Goal: Task Accomplishment & Management: Manage account settings

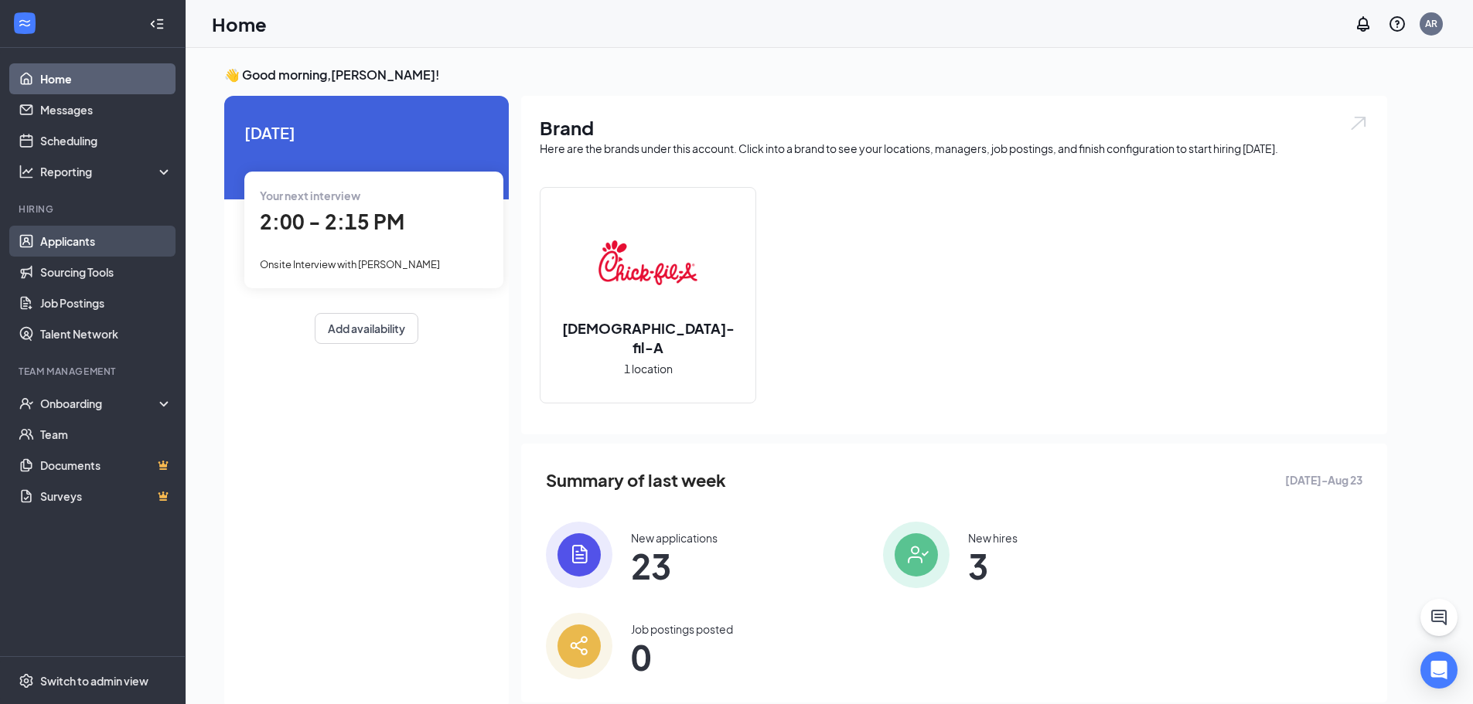
click at [86, 250] on link "Applicants" at bounding box center [106, 241] width 132 height 31
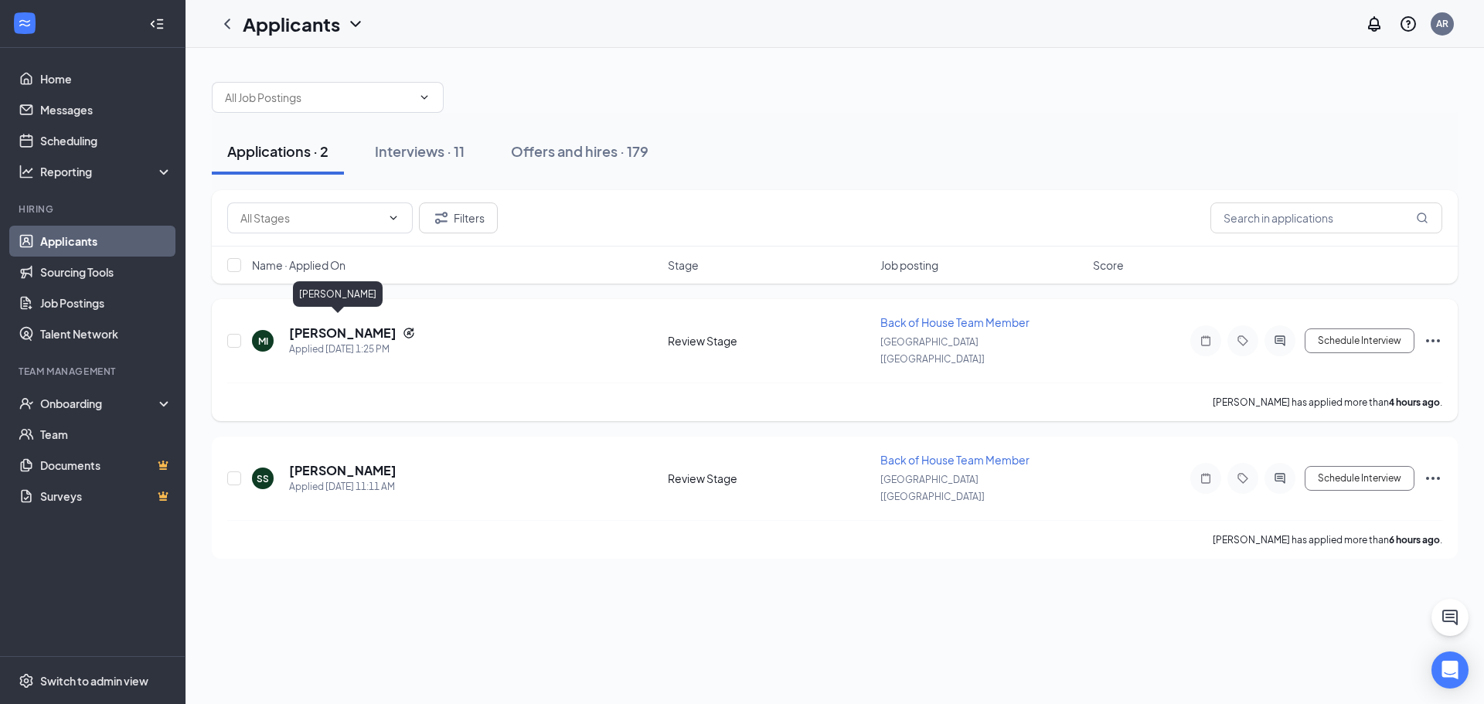
click at [343, 326] on h5 "[PERSON_NAME]" at bounding box center [342, 333] width 107 height 17
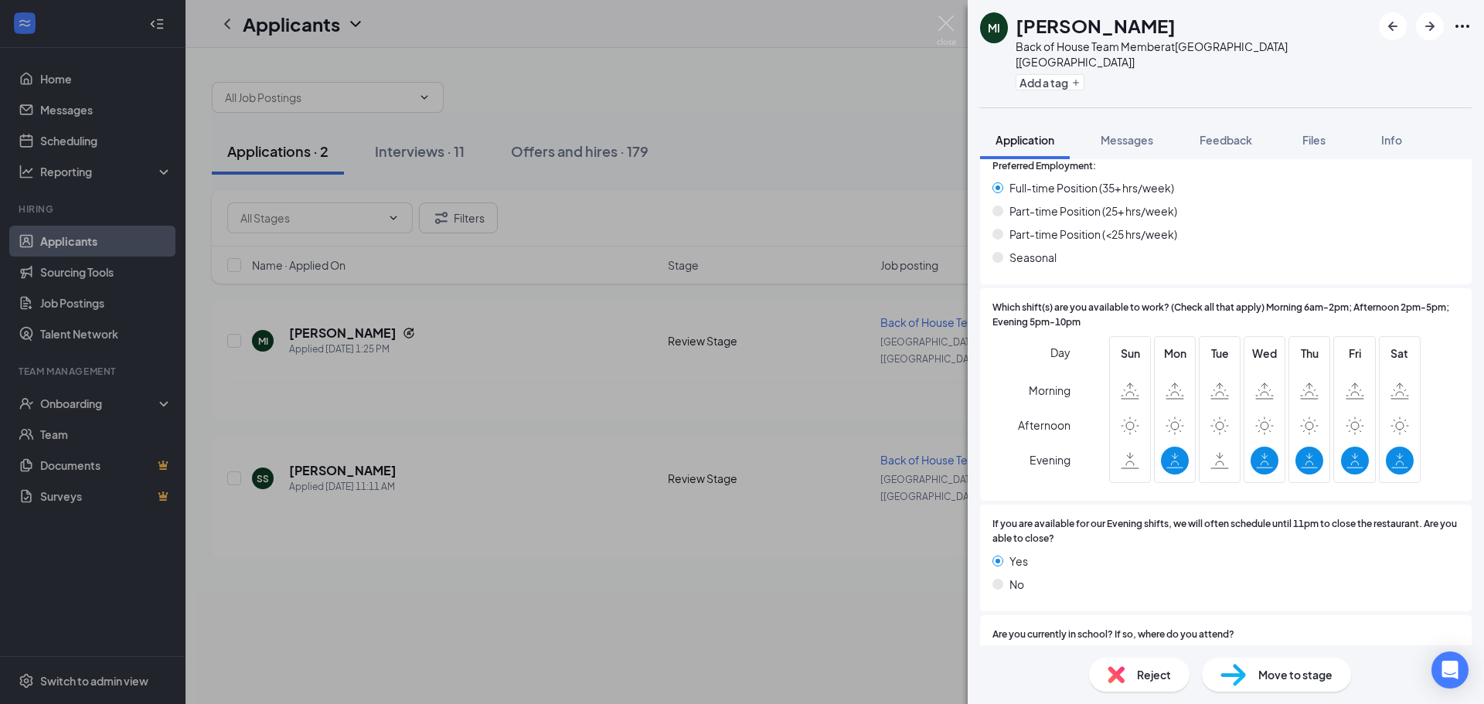
scroll to position [696, 0]
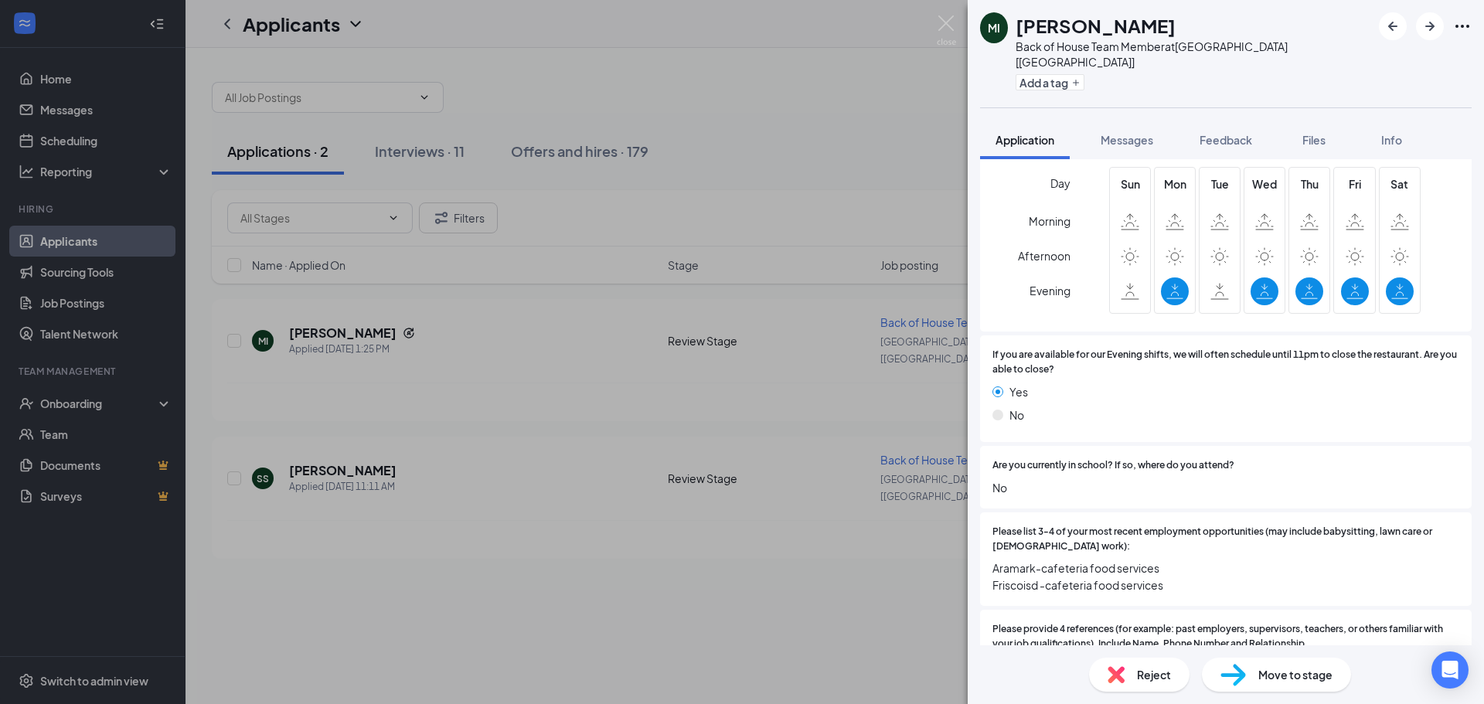
click at [1286, 673] on span "Move to stage" at bounding box center [1296, 674] width 74 height 17
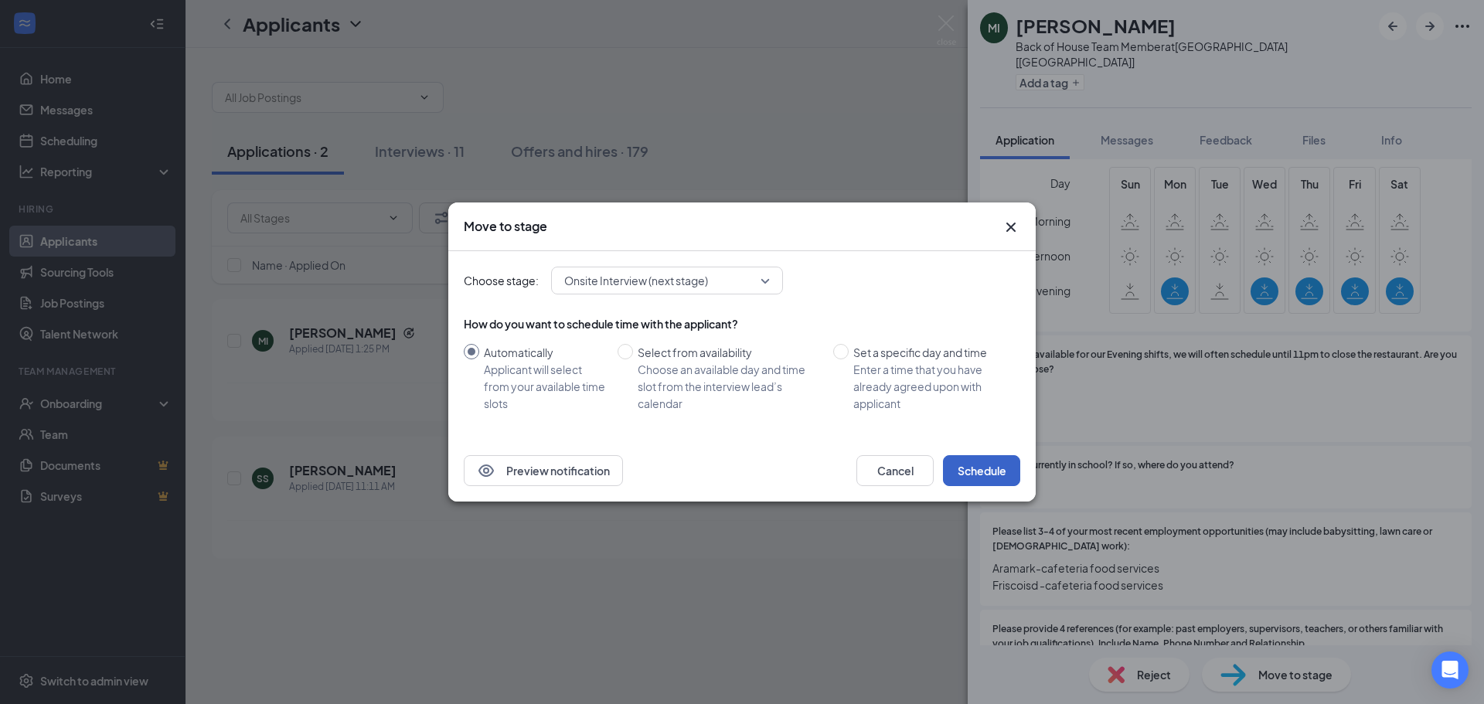
click at [983, 469] on button "Schedule" at bounding box center [981, 470] width 77 height 31
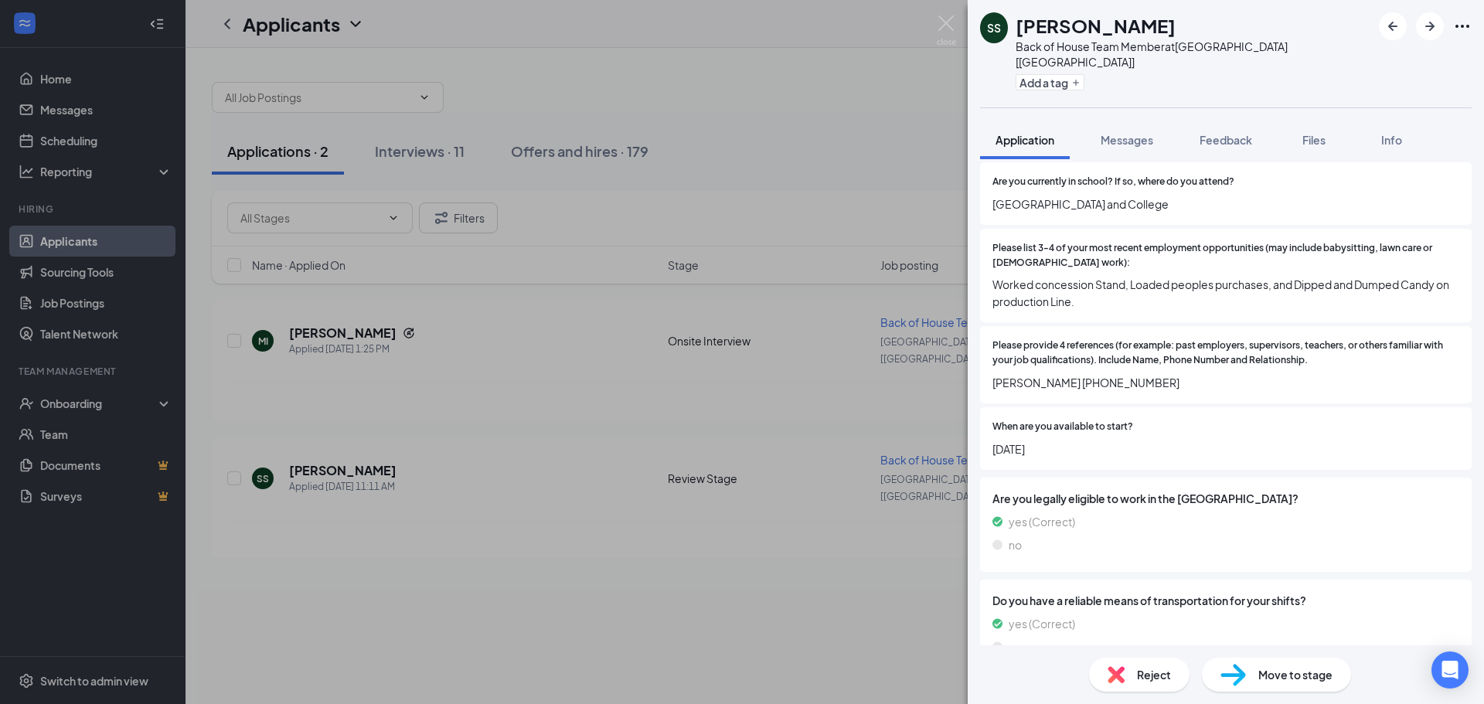
scroll to position [939, 0]
click at [1274, 670] on span "Move to stage" at bounding box center [1296, 674] width 74 height 17
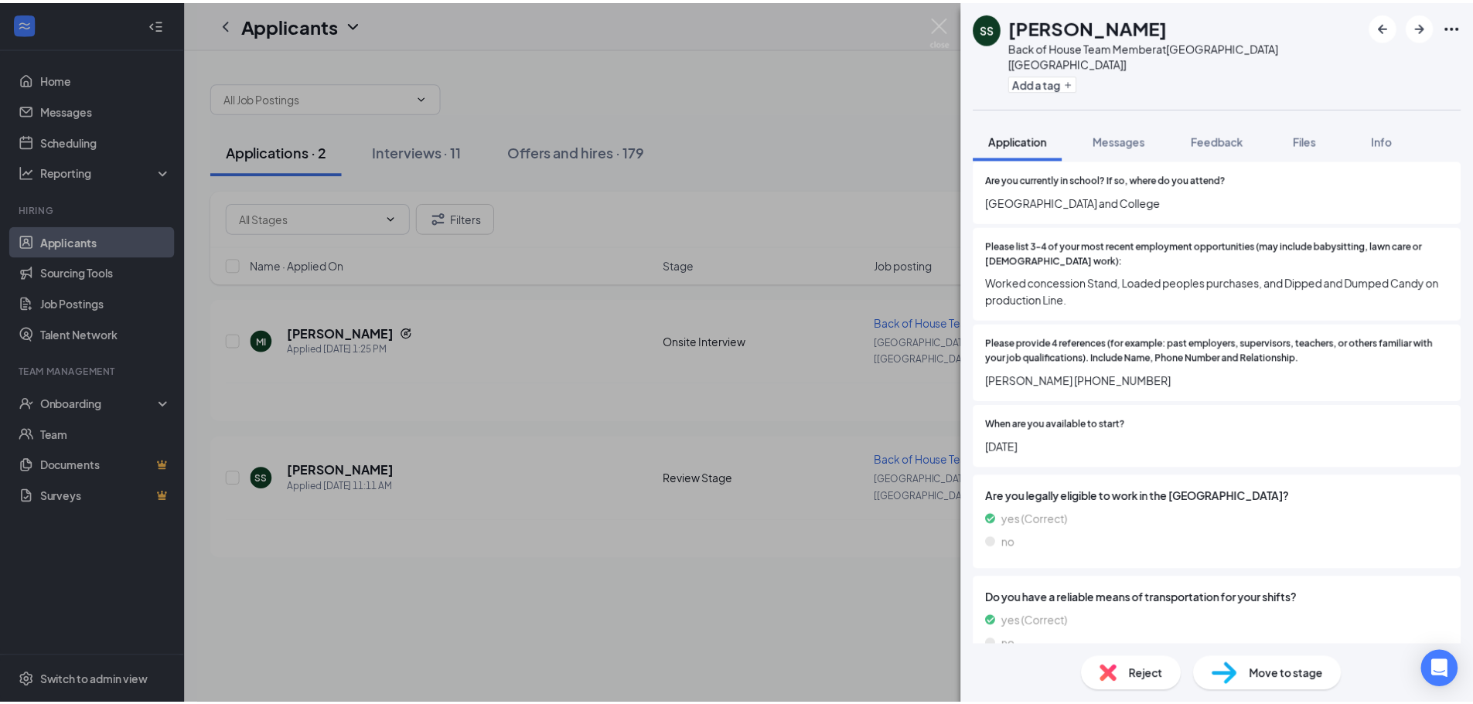
scroll to position [932, 0]
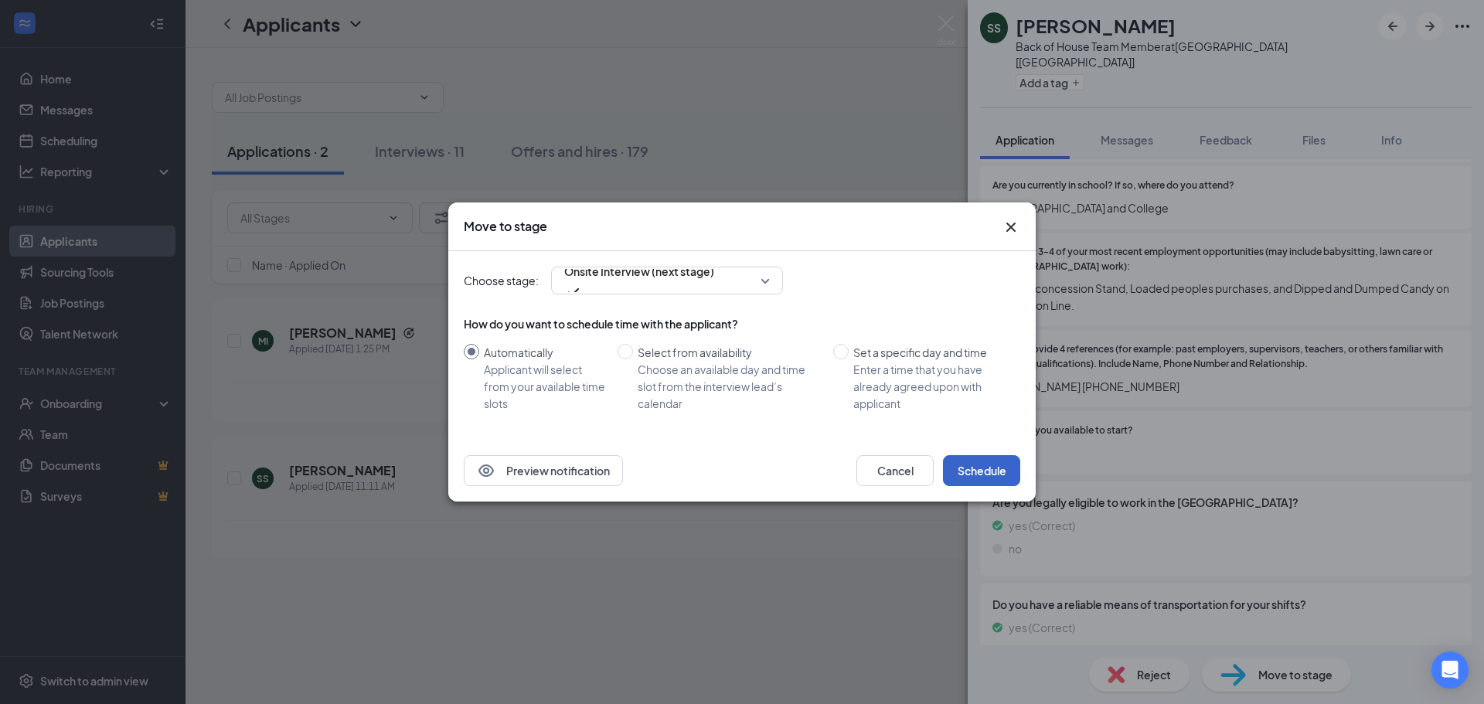
click at [976, 467] on button "Schedule" at bounding box center [981, 470] width 77 height 31
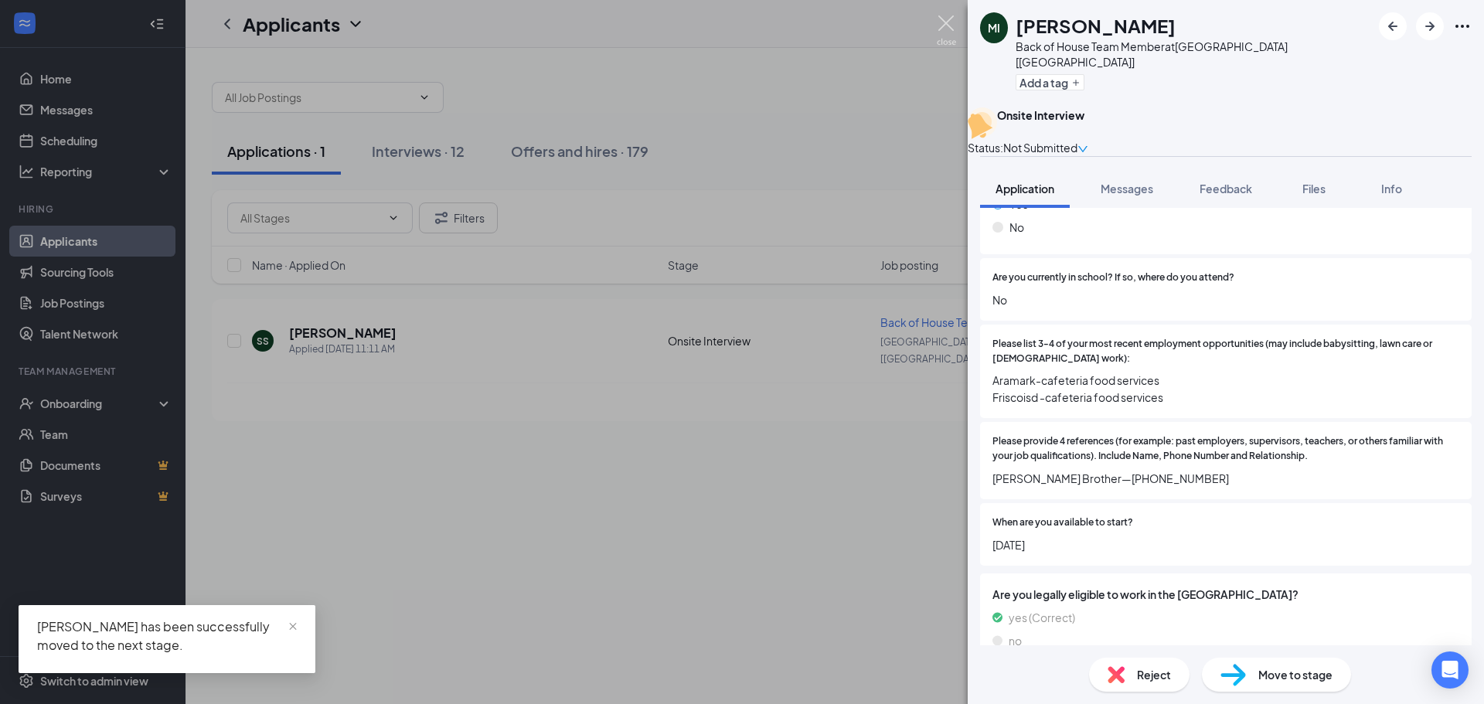
click at [952, 29] on img at bounding box center [946, 30] width 19 height 30
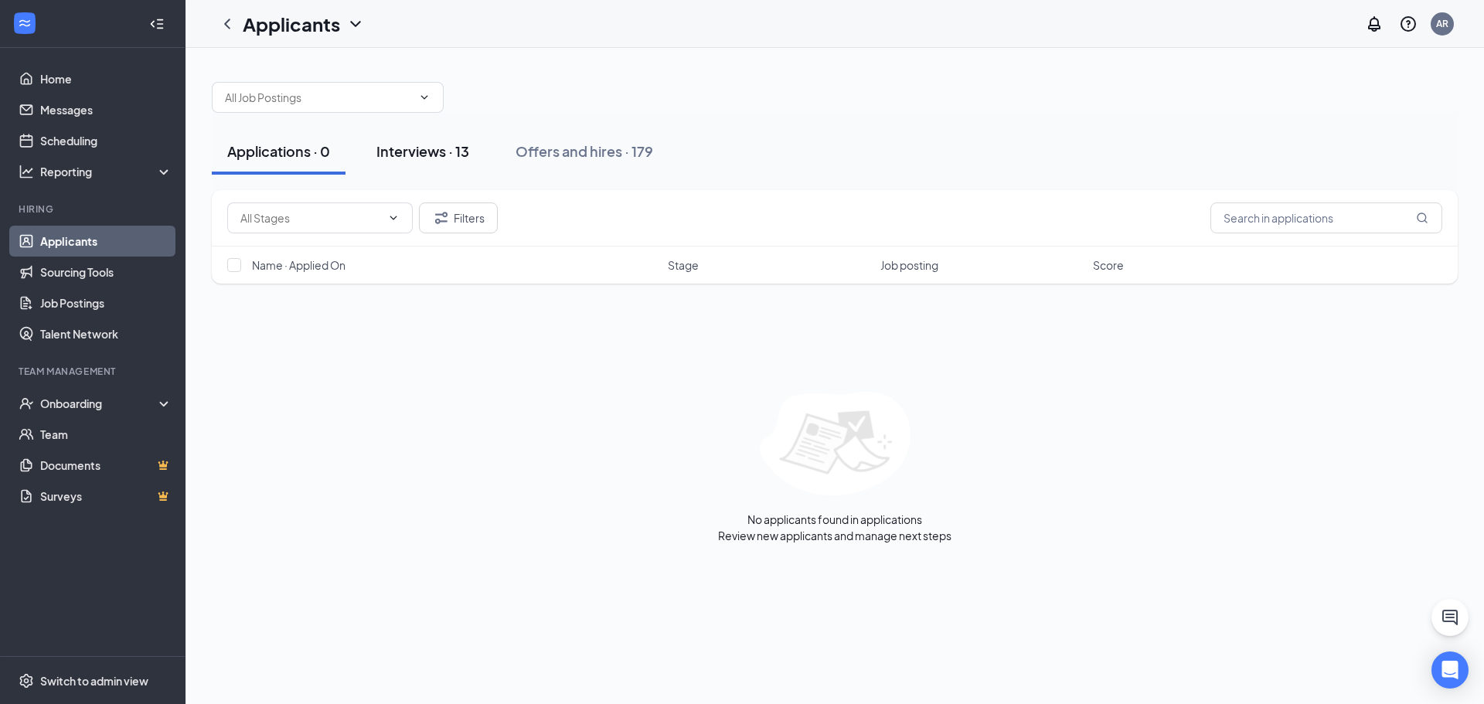
click at [397, 158] on div "Interviews · 13" at bounding box center [422, 150] width 93 height 19
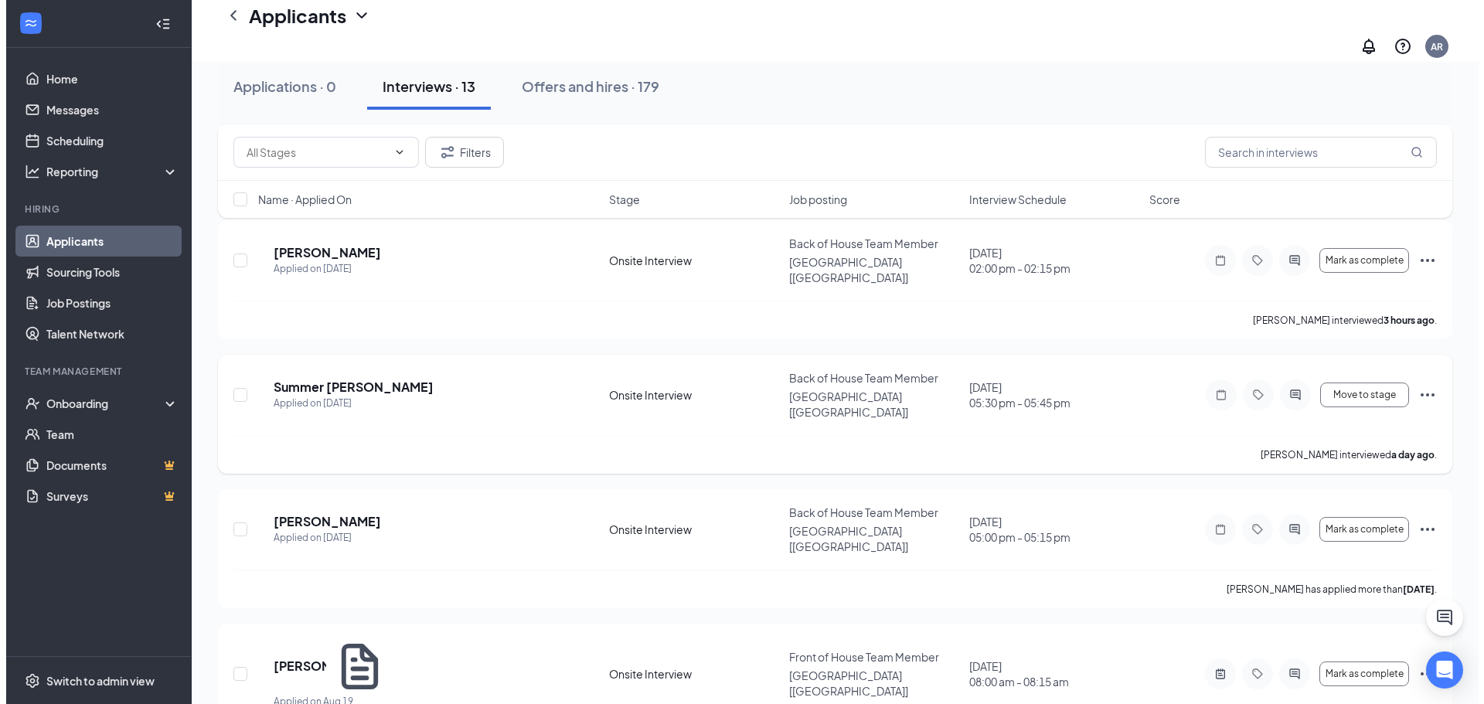
scroll to position [1126, 0]
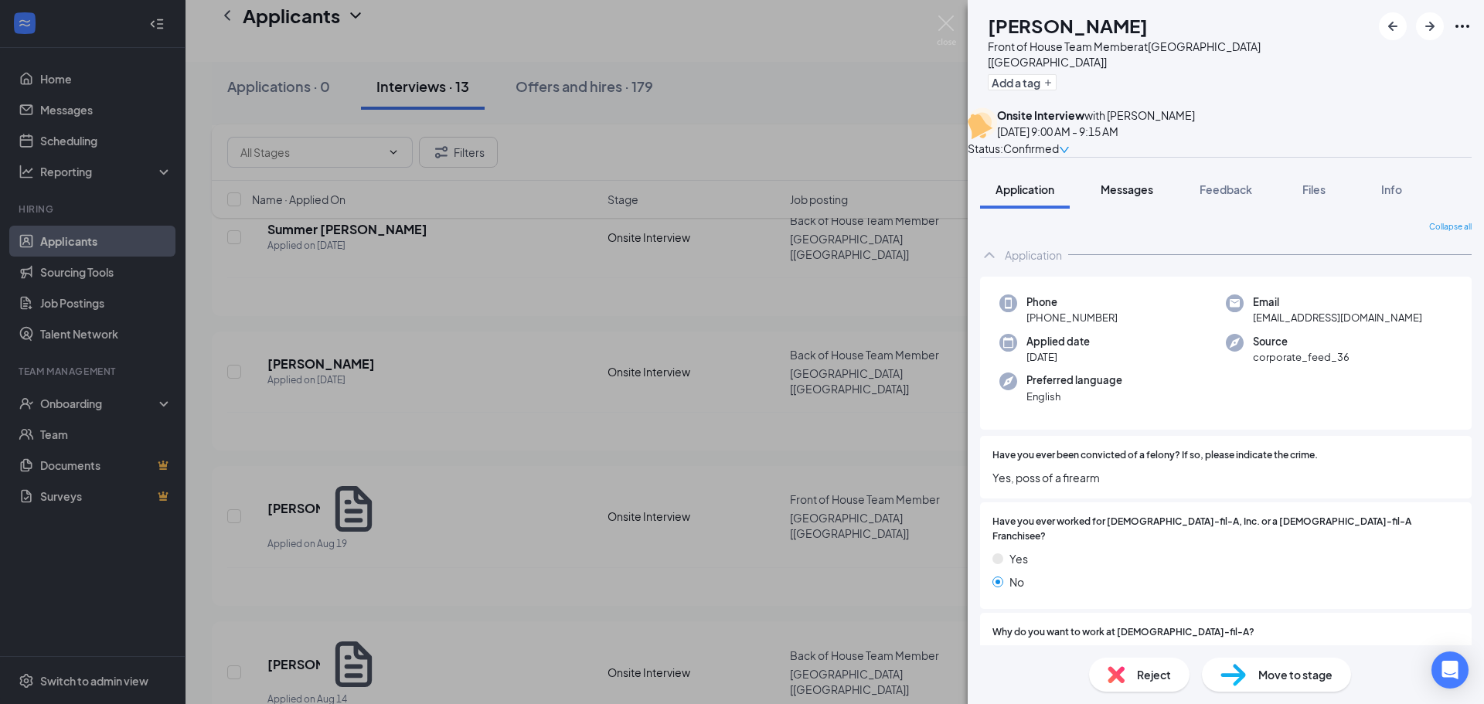
click at [1136, 189] on span "Messages" at bounding box center [1127, 189] width 53 height 14
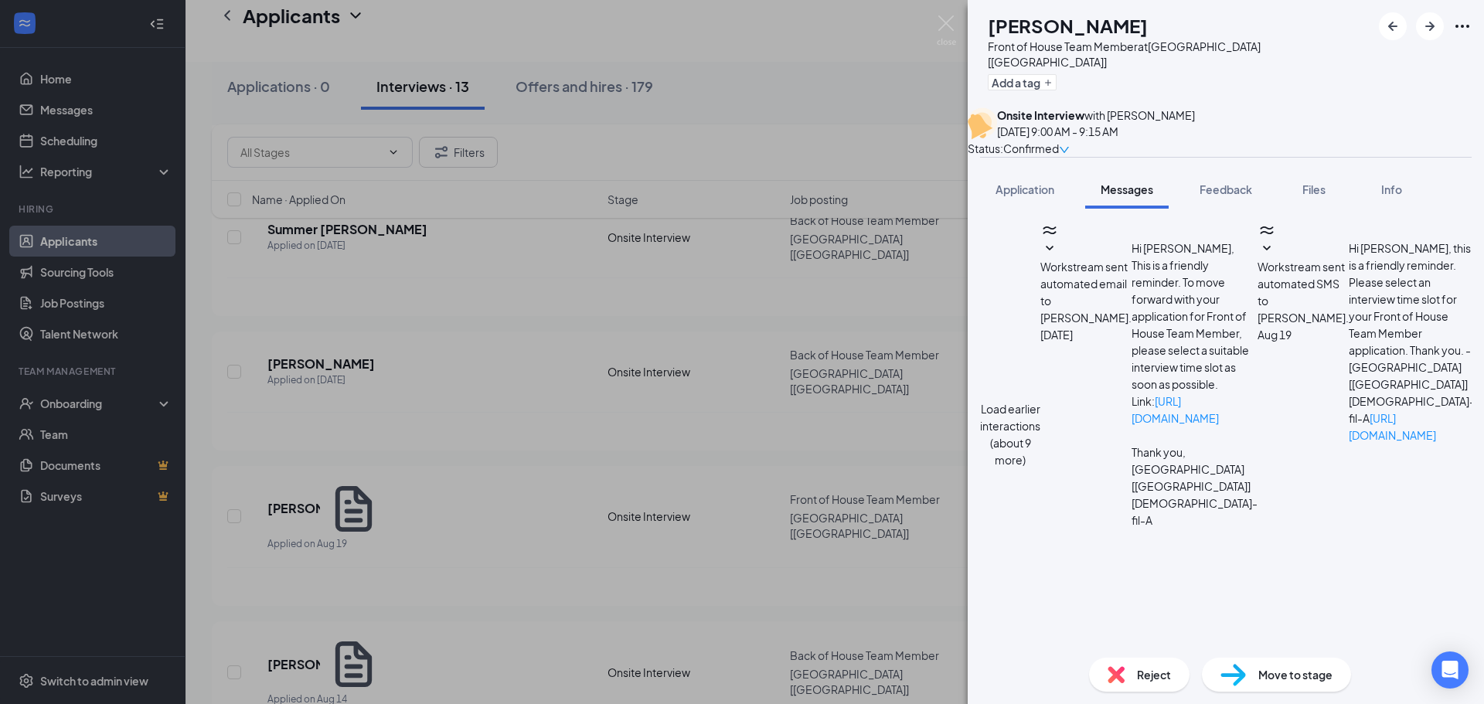
click at [1475, 258] on icon "SmallChevronDown" at bounding box center [1484, 249] width 19 height 19
click at [1040, 184] on span "Application" at bounding box center [1025, 189] width 59 height 14
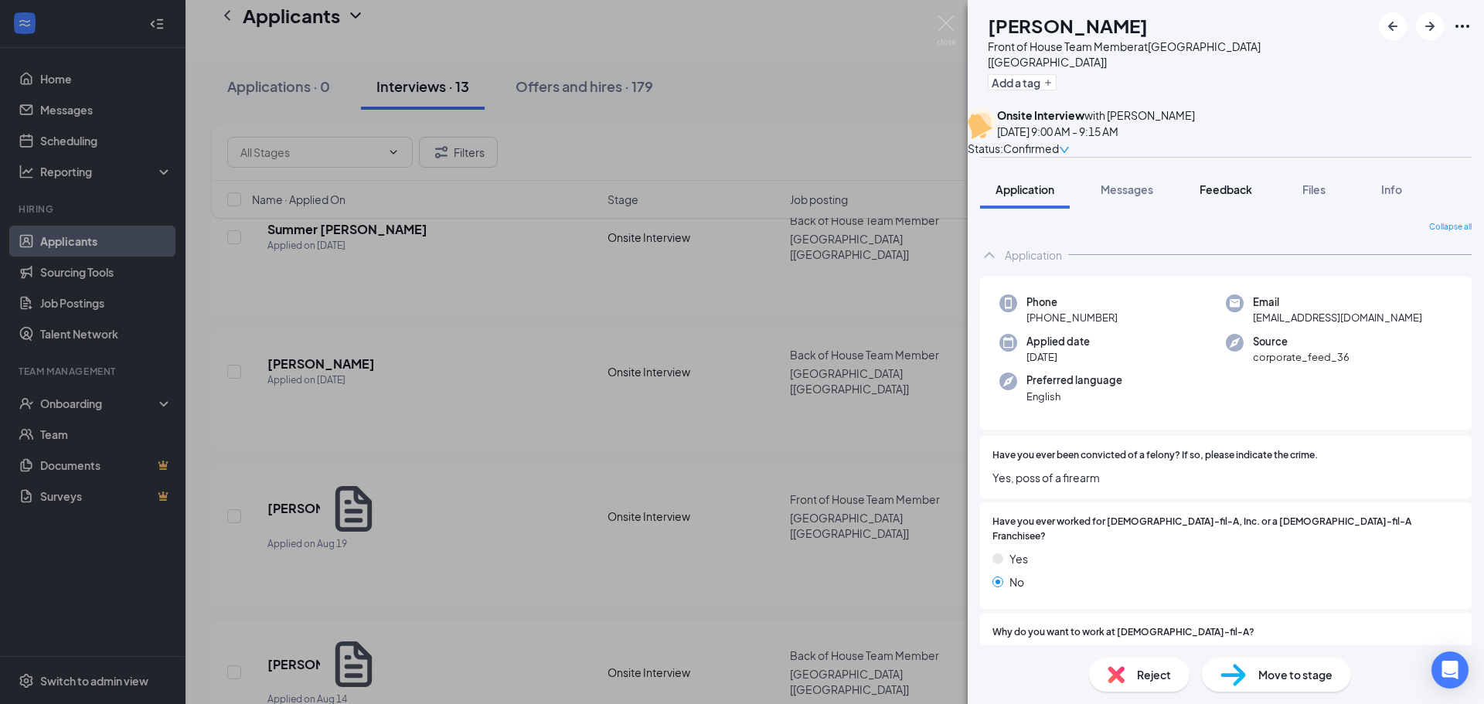
click at [1218, 193] on span "Feedback" at bounding box center [1226, 189] width 53 height 14
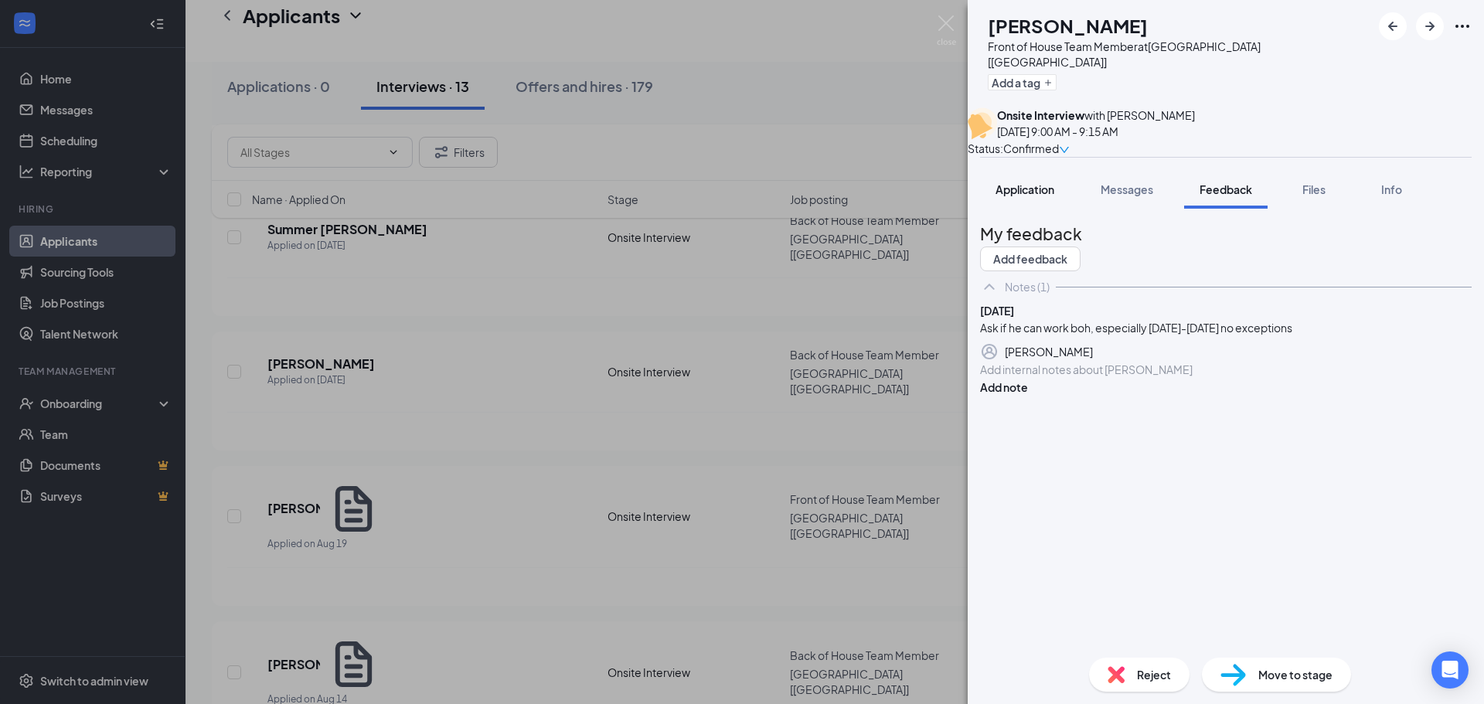
click at [1025, 183] on span "Application" at bounding box center [1025, 189] width 59 height 14
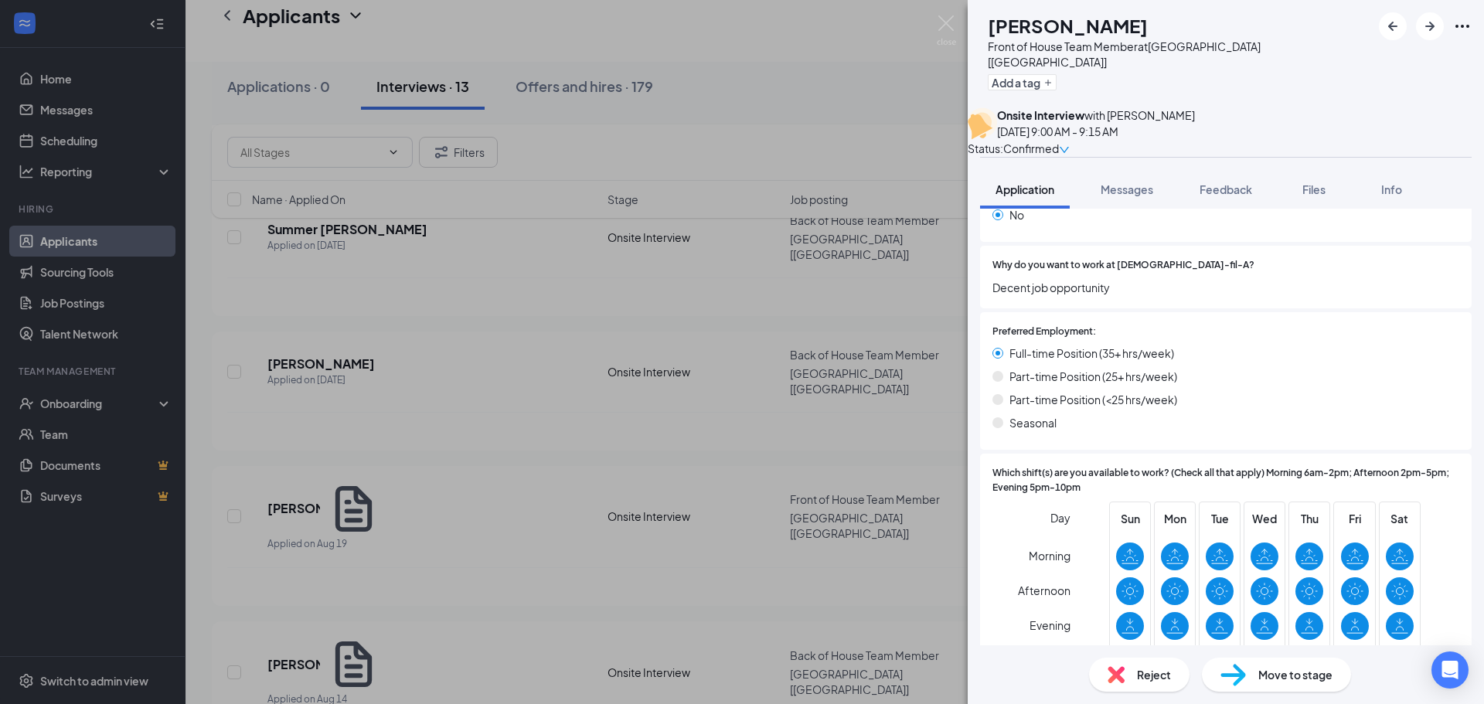
scroll to position [387, 0]
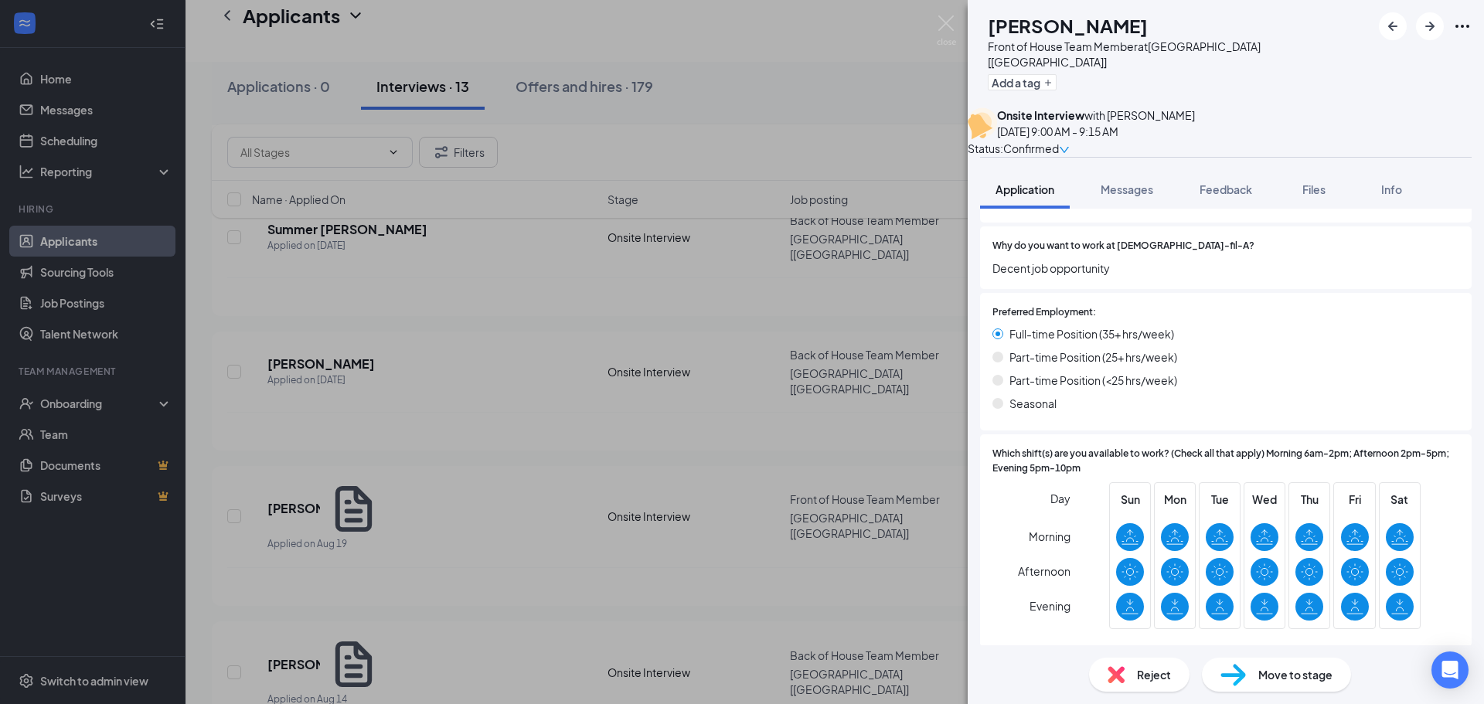
click at [1130, 676] on div "Reject" at bounding box center [1139, 675] width 101 height 34
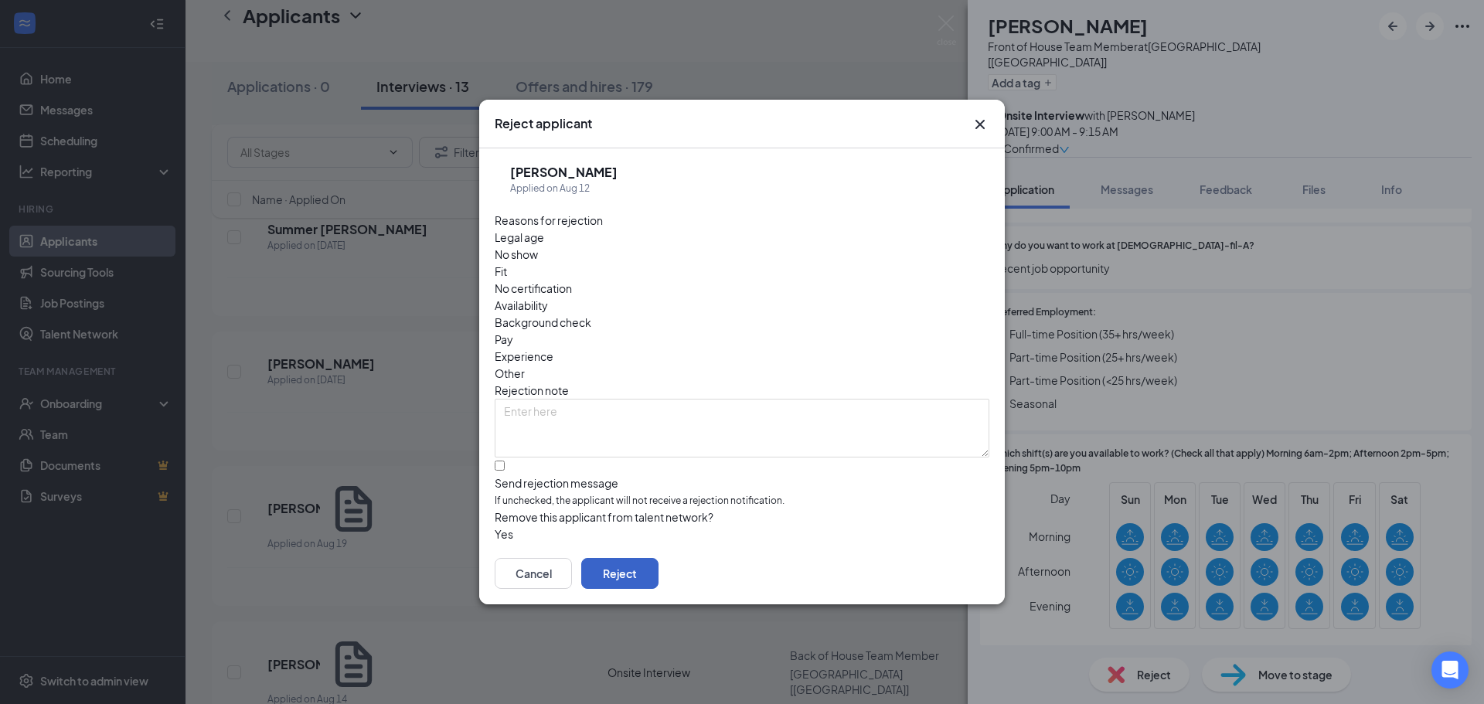
click at [659, 563] on button "Reject" at bounding box center [619, 573] width 77 height 31
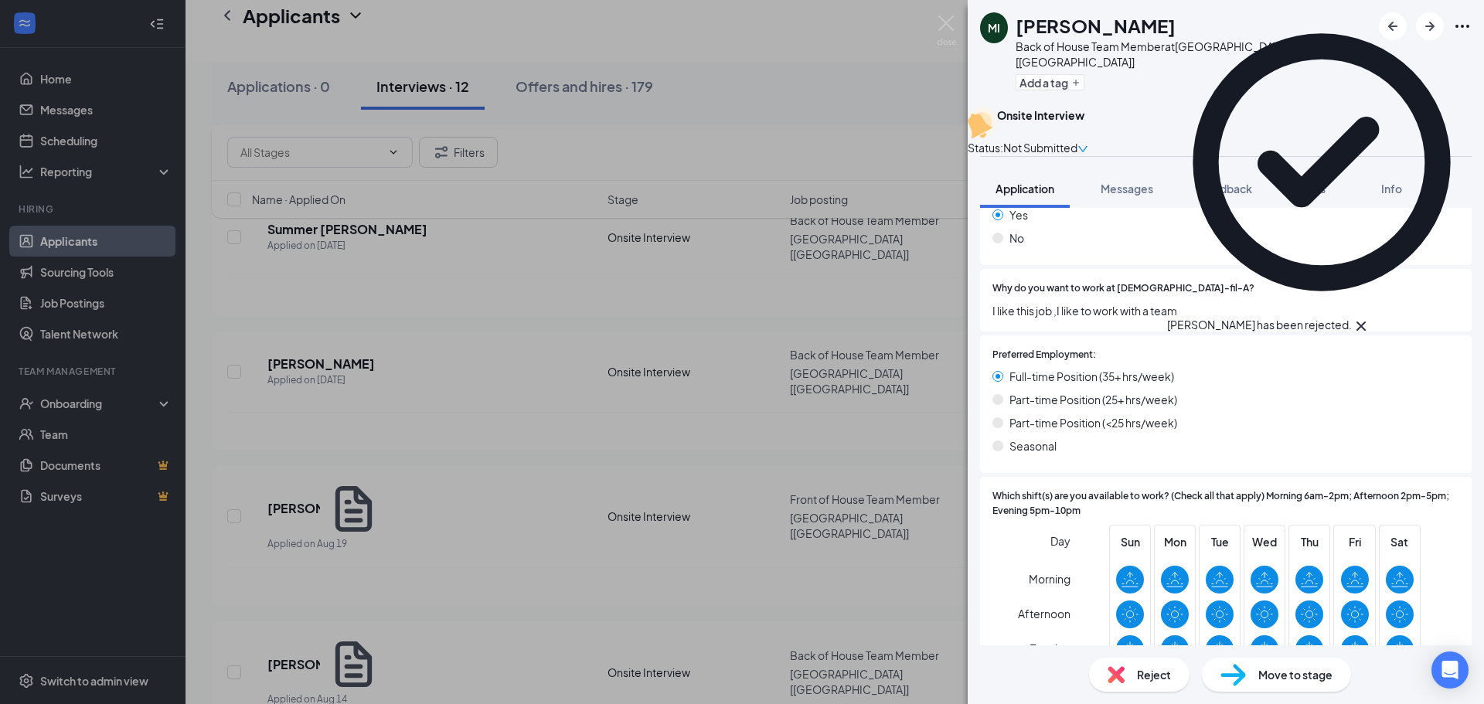
scroll to position [1008, 0]
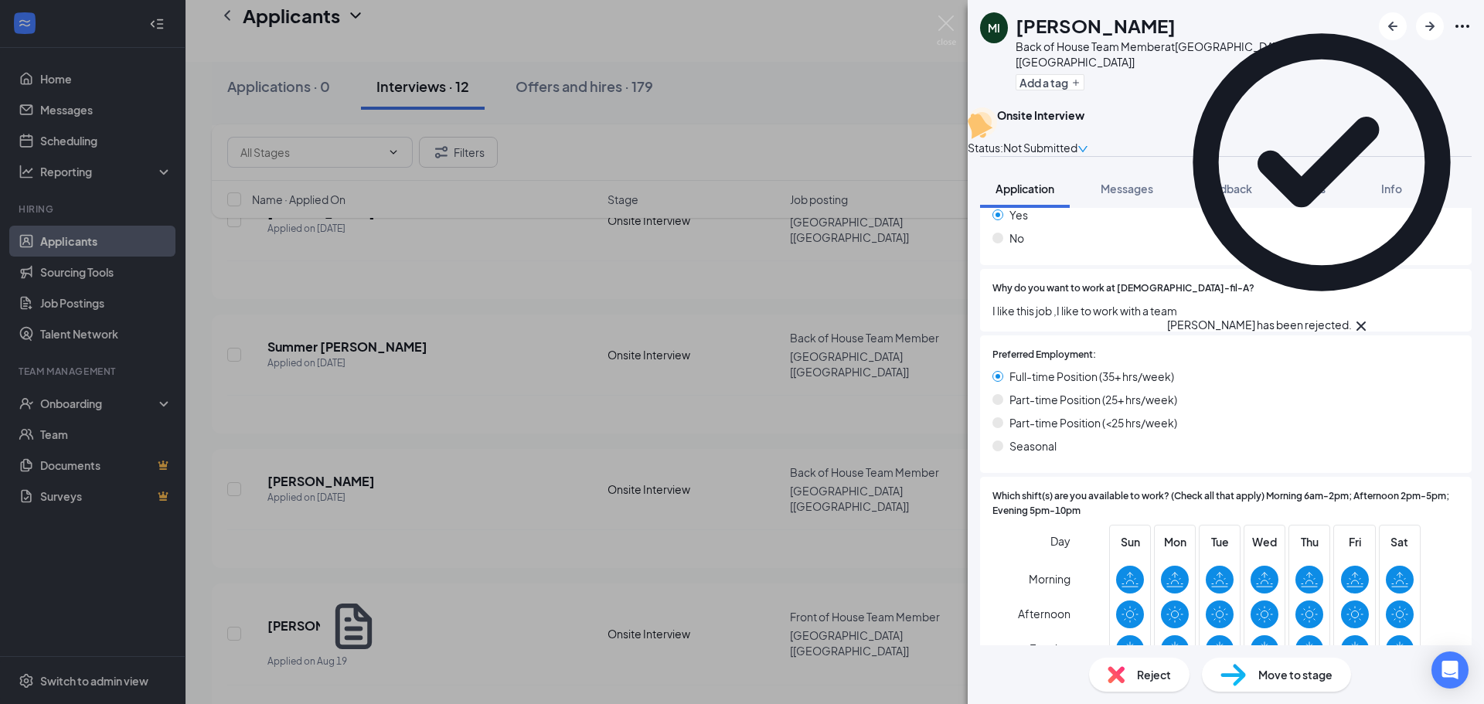
click at [632, 509] on div "MI [PERSON_NAME] Back of House Team Member at [GEOGRAPHIC_DATA] [[GEOGRAPHIC_DA…" at bounding box center [742, 352] width 1484 height 704
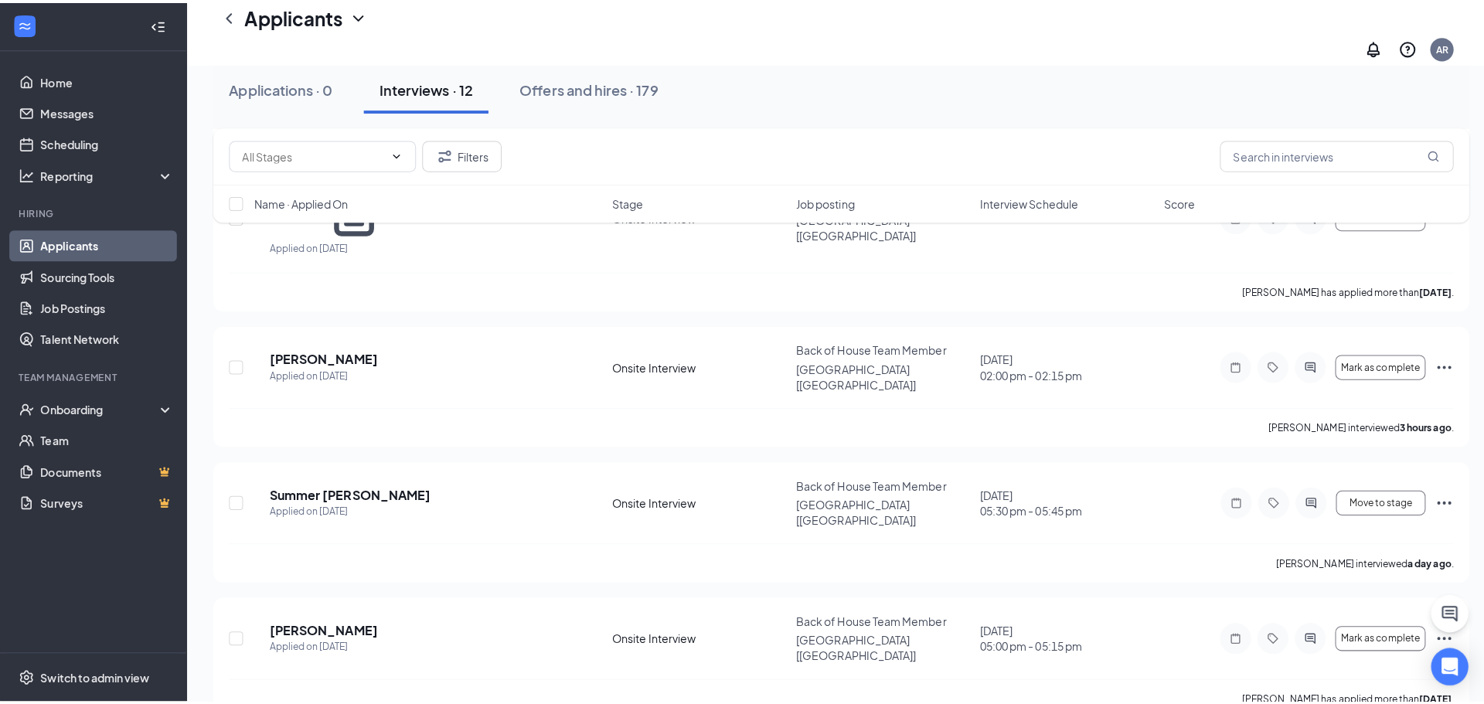
scroll to position [865, 0]
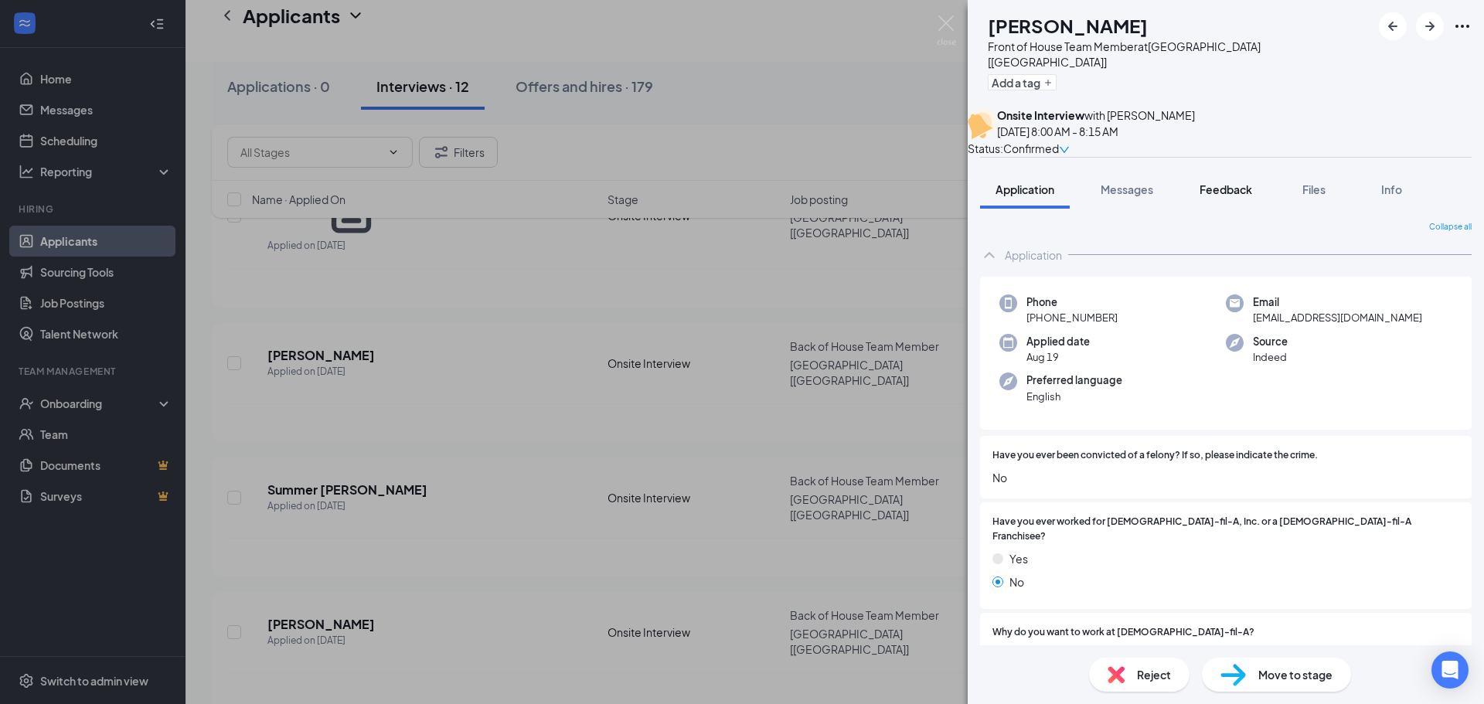
click at [1228, 193] on span "Feedback" at bounding box center [1226, 189] width 53 height 14
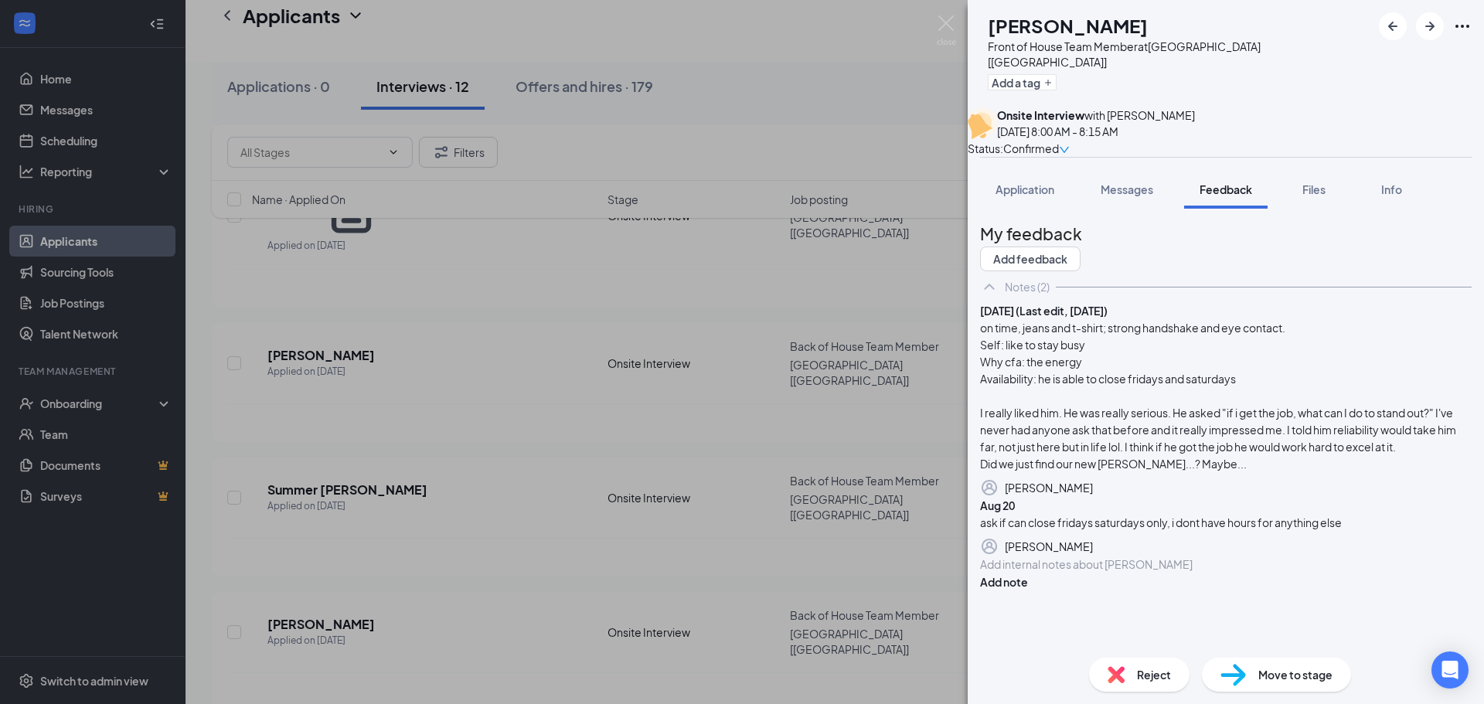
scroll to position [118, 0]
click at [1269, 677] on span "Move to stage" at bounding box center [1296, 674] width 74 height 17
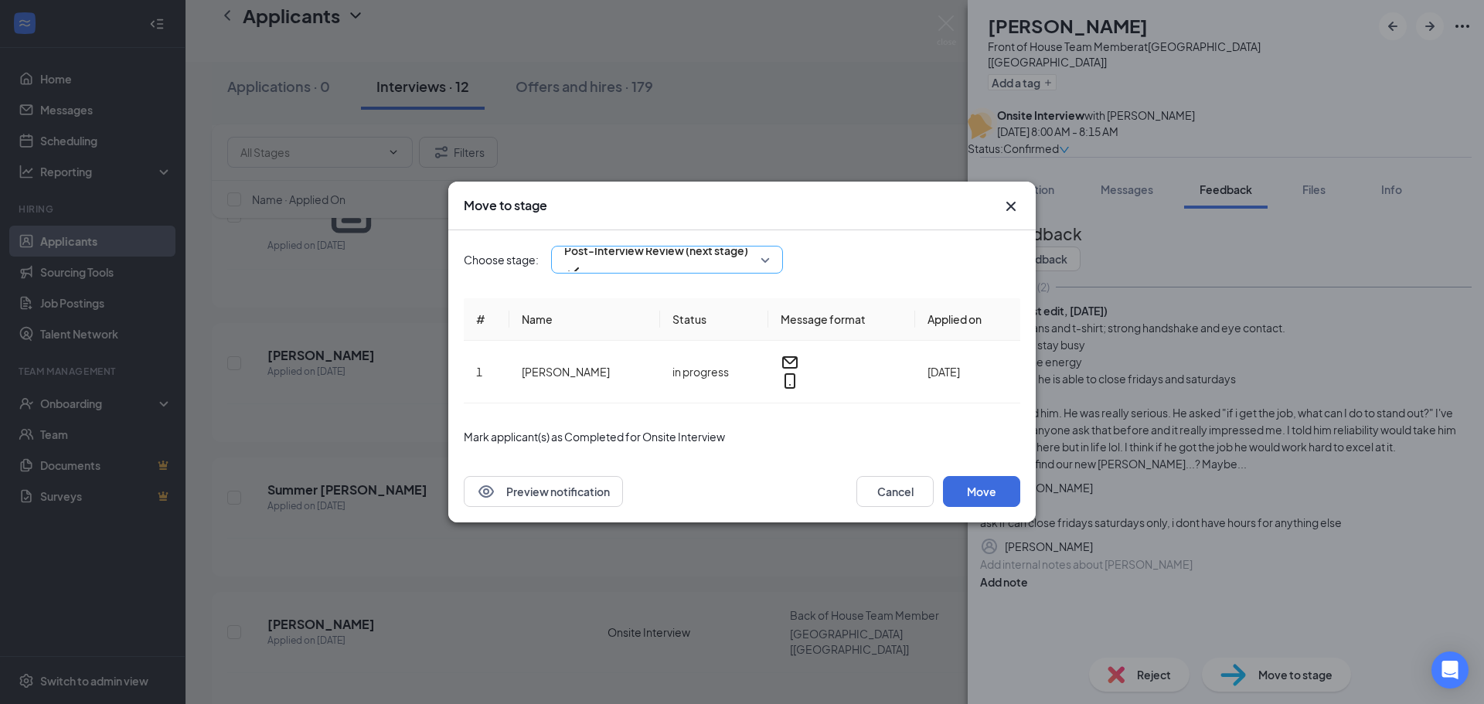
click at [684, 259] on span "Post-Interview Review (next stage)" at bounding box center [656, 250] width 184 height 23
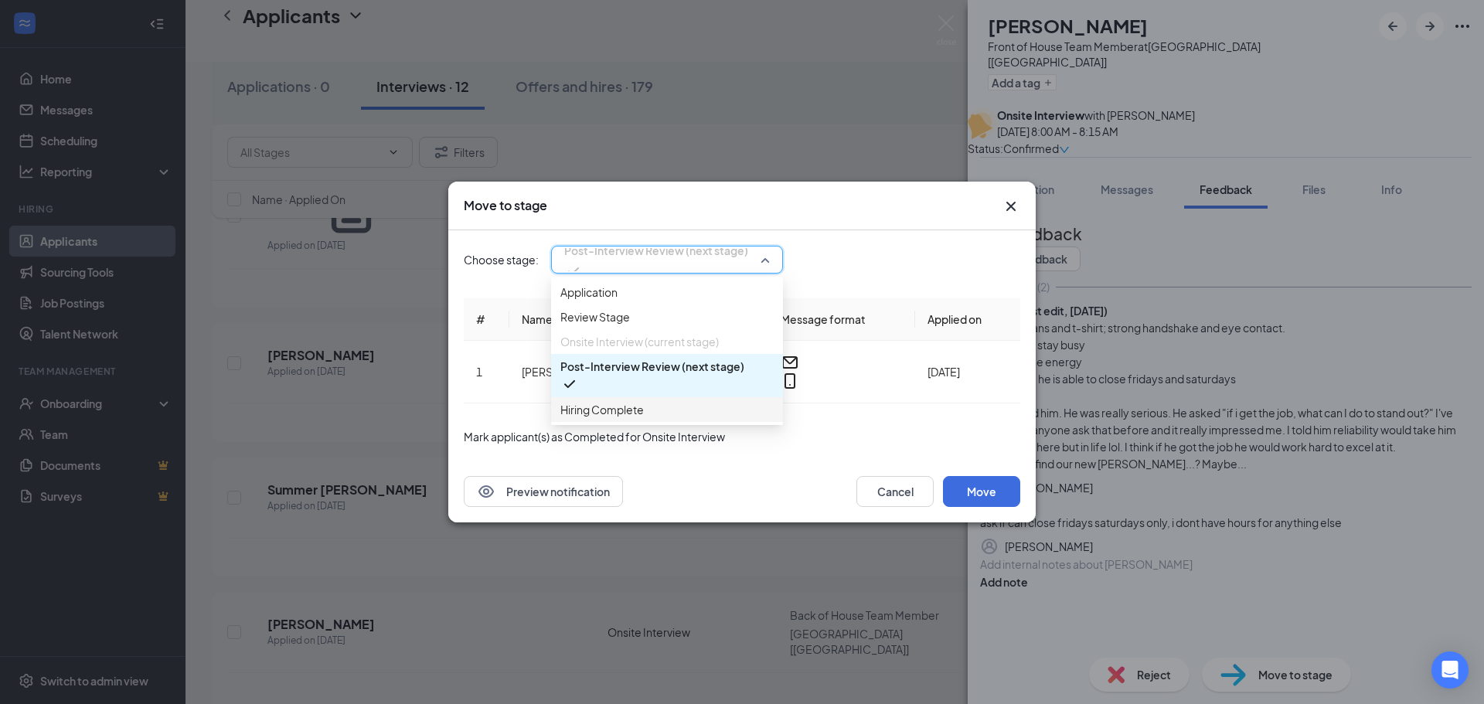
click at [642, 418] on span "Hiring Complete" at bounding box center [601, 409] width 83 height 17
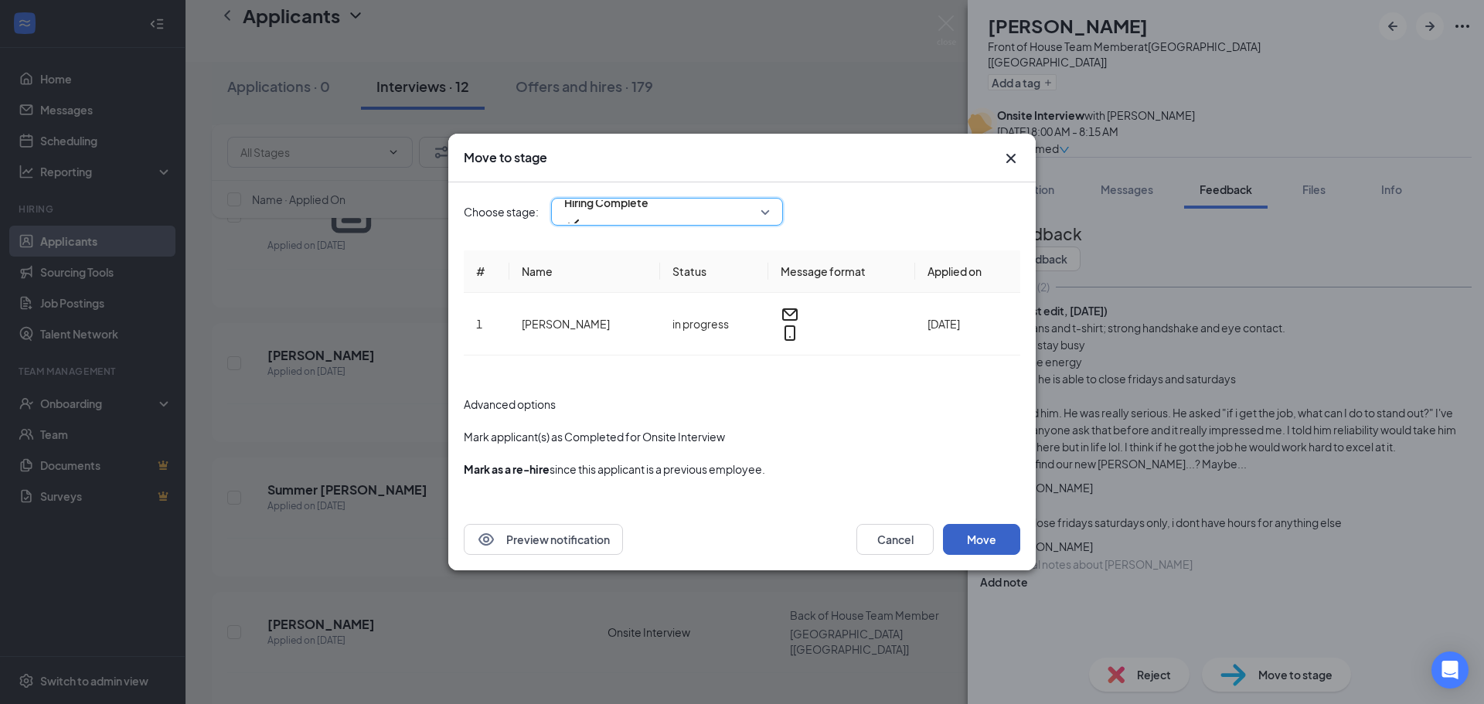
click at [993, 526] on button "Move" at bounding box center [981, 539] width 77 height 31
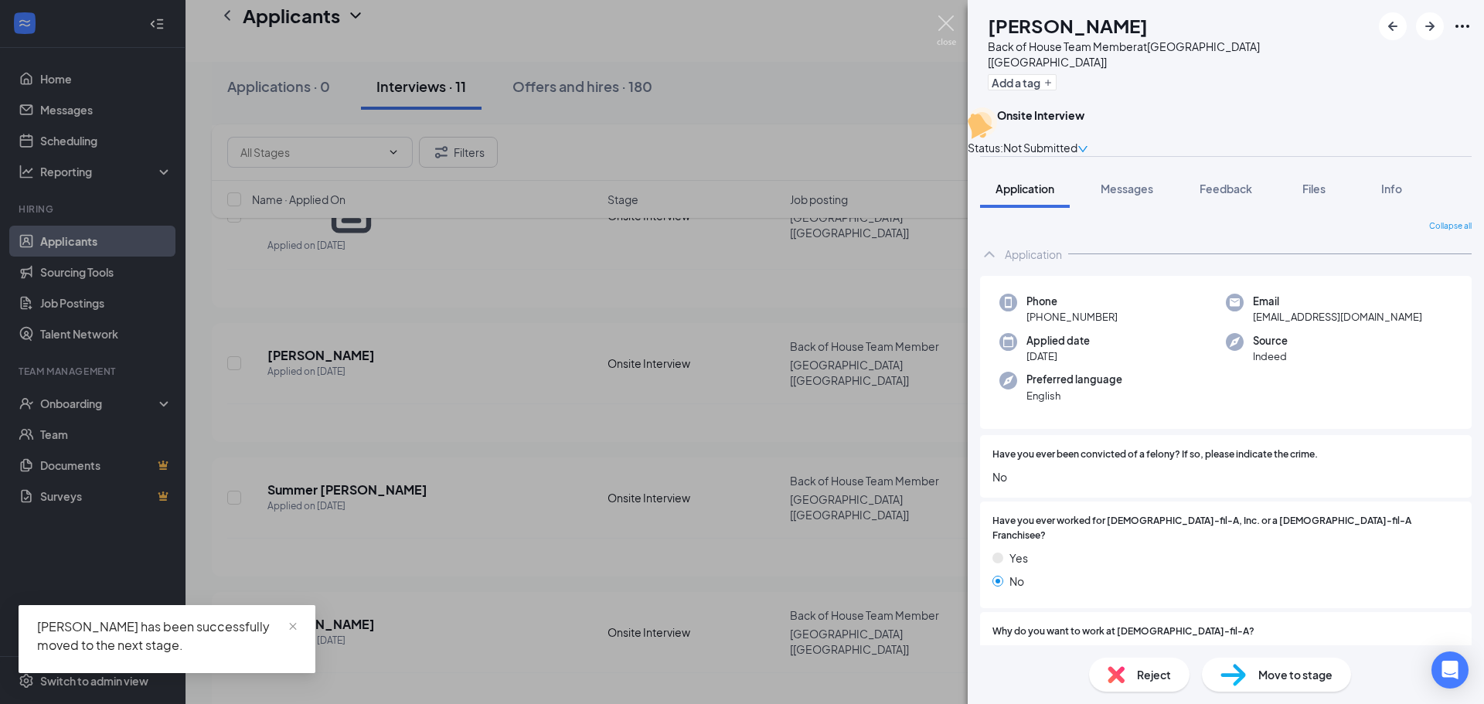
click at [947, 18] on img at bounding box center [946, 30] width 19 height 30
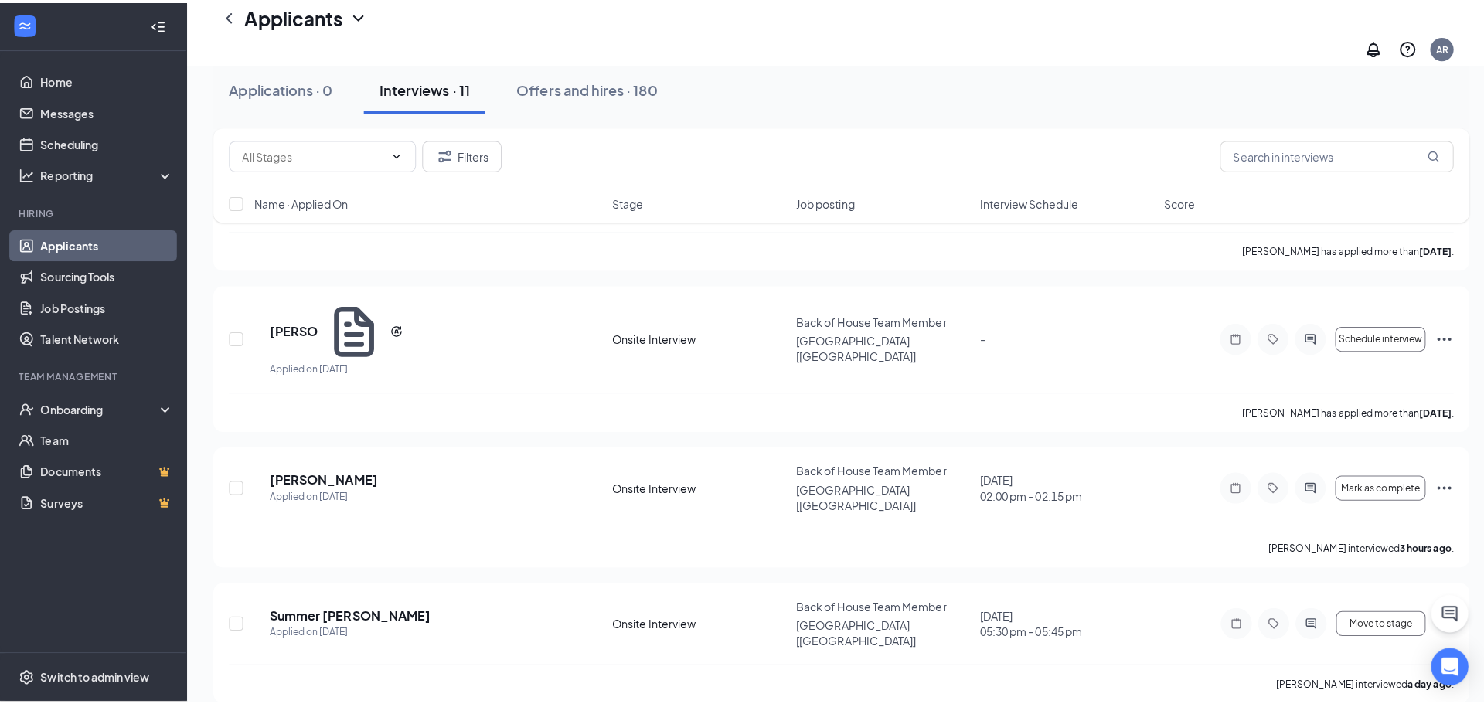
scroll to position [710, 0]
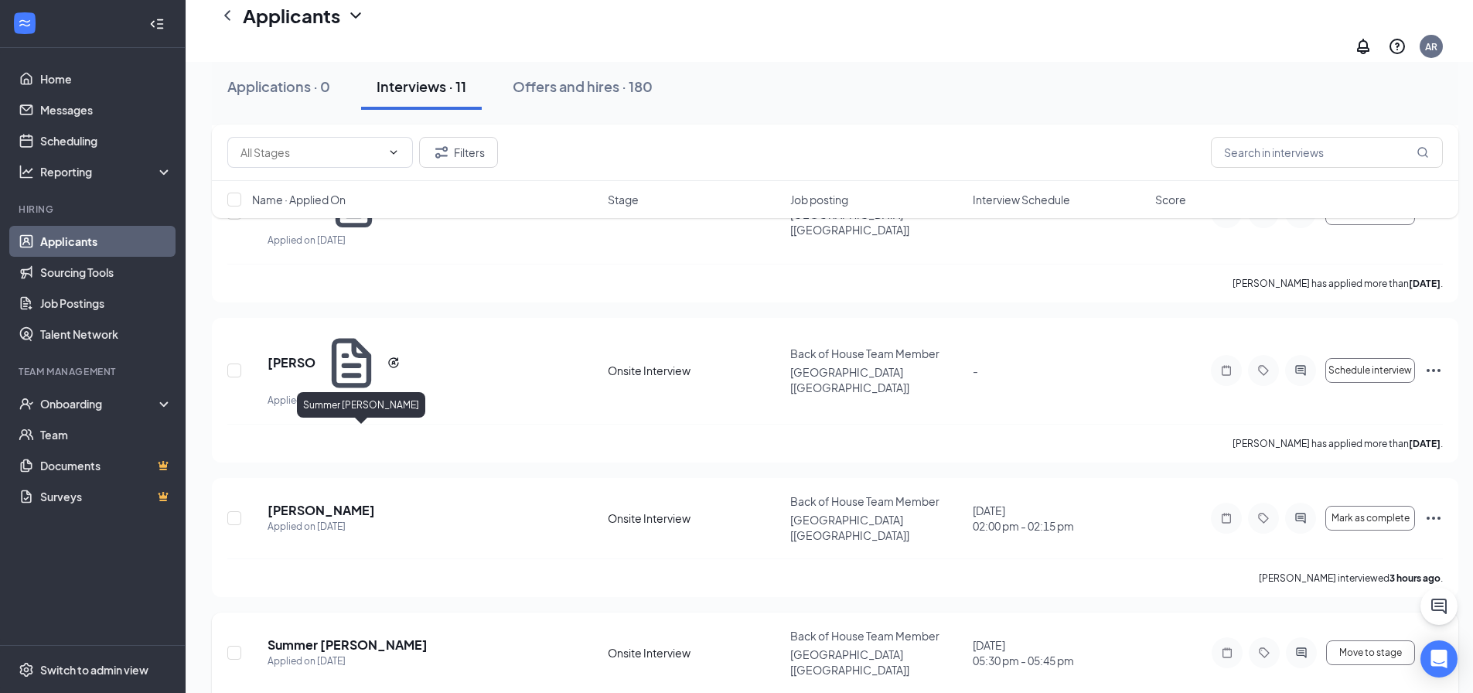
click at [373, 636] on h5 "Summer [PERSON_NAME]" at bounding box center [347, 644] width 160 height 17
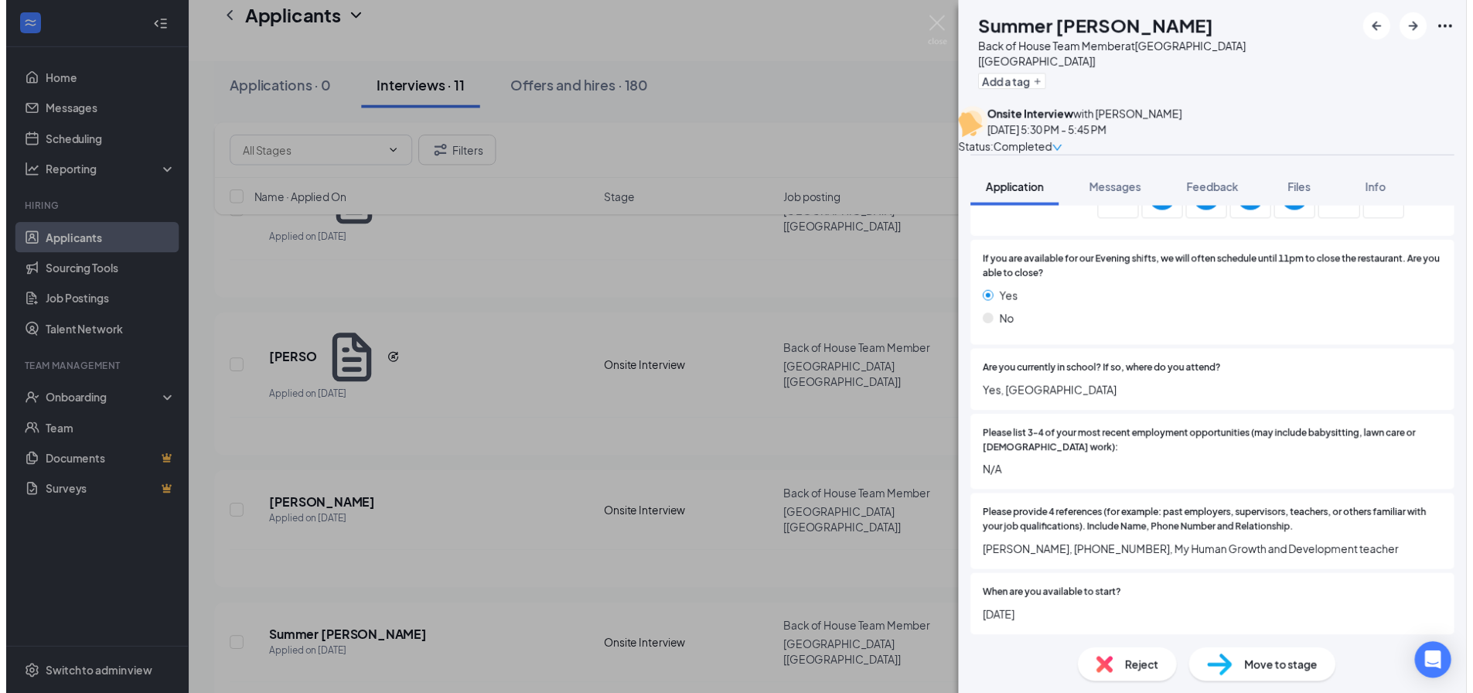
scroll to position [850, 0]
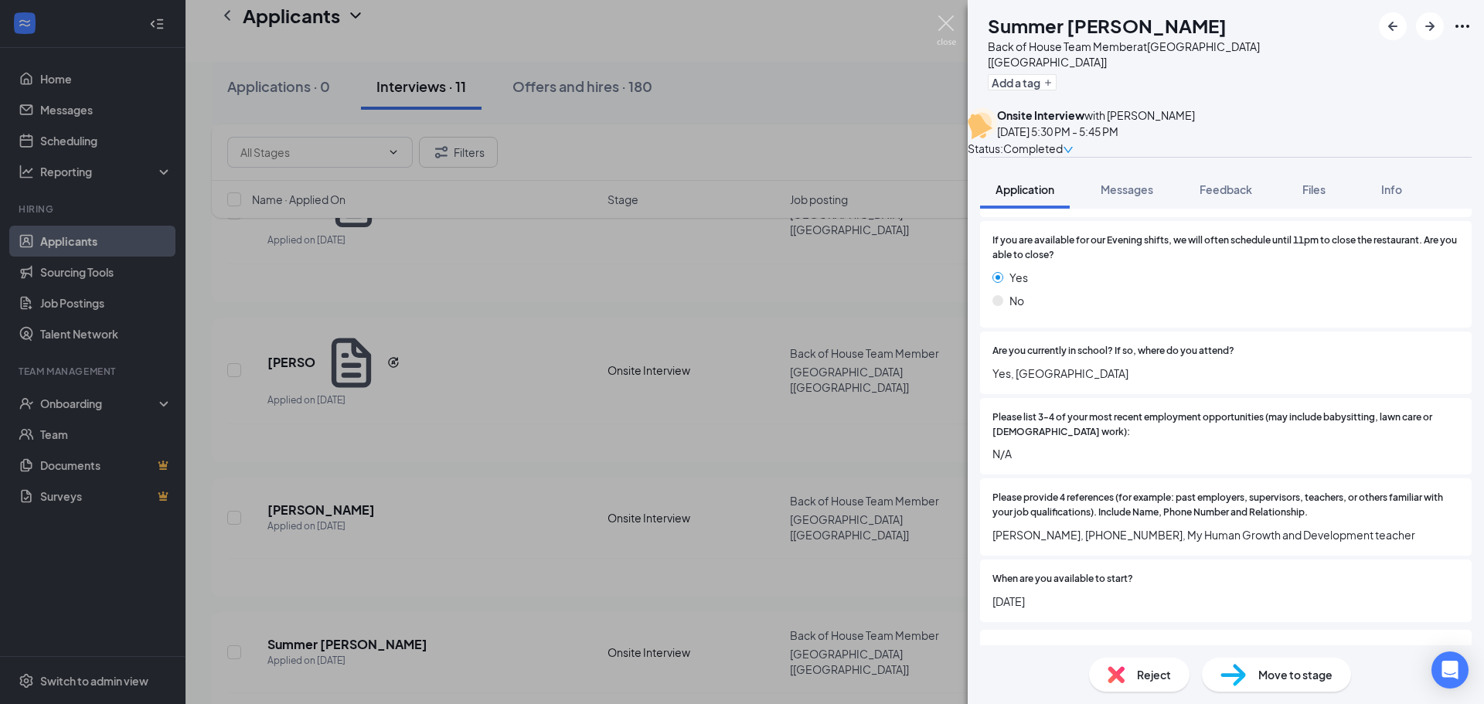
click at [945, 26] on img at bounding box center [946, 30] width 19 height 30
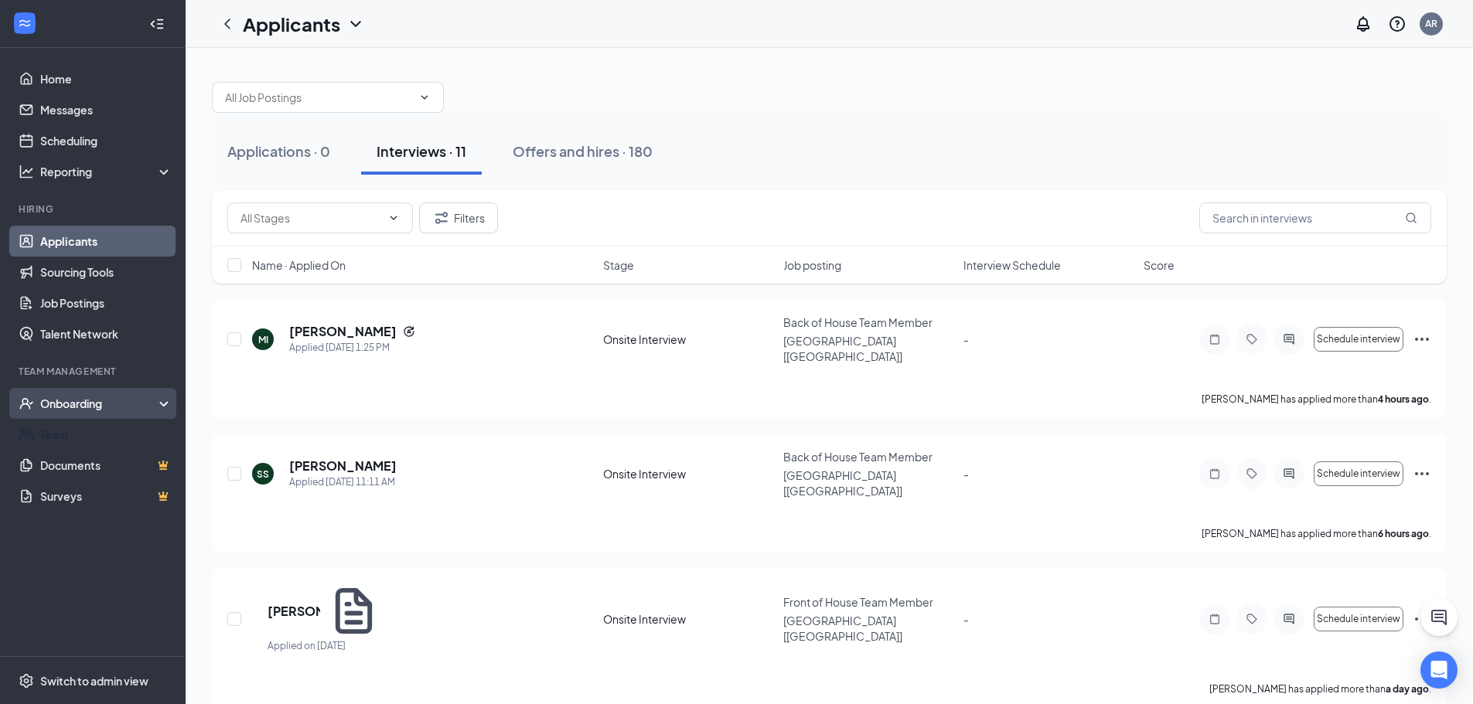
click at [102, 400] on div "Onboarding" at bounding box center [99, 403] width 119 height 15
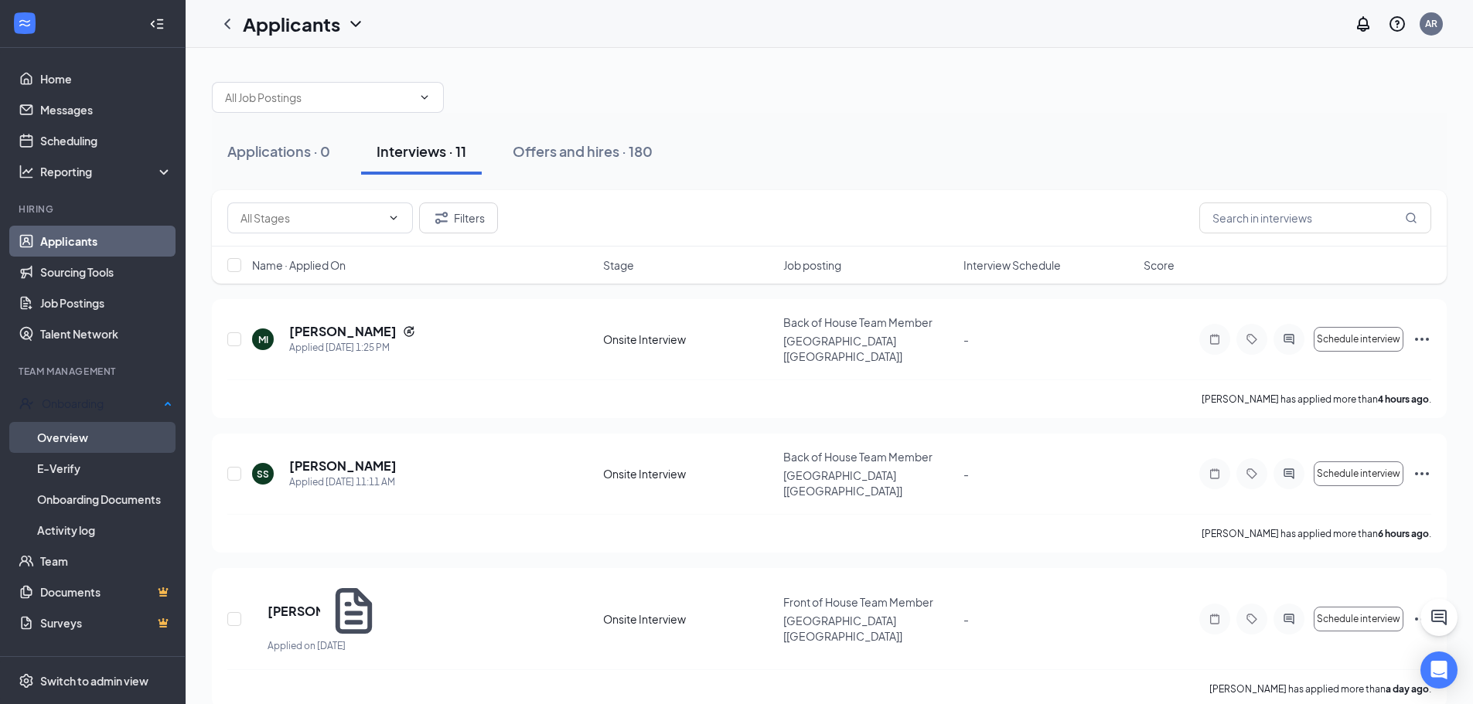
click at [104, 426] on link "Overview" at bounding box center [104, 437] width 135 height 31
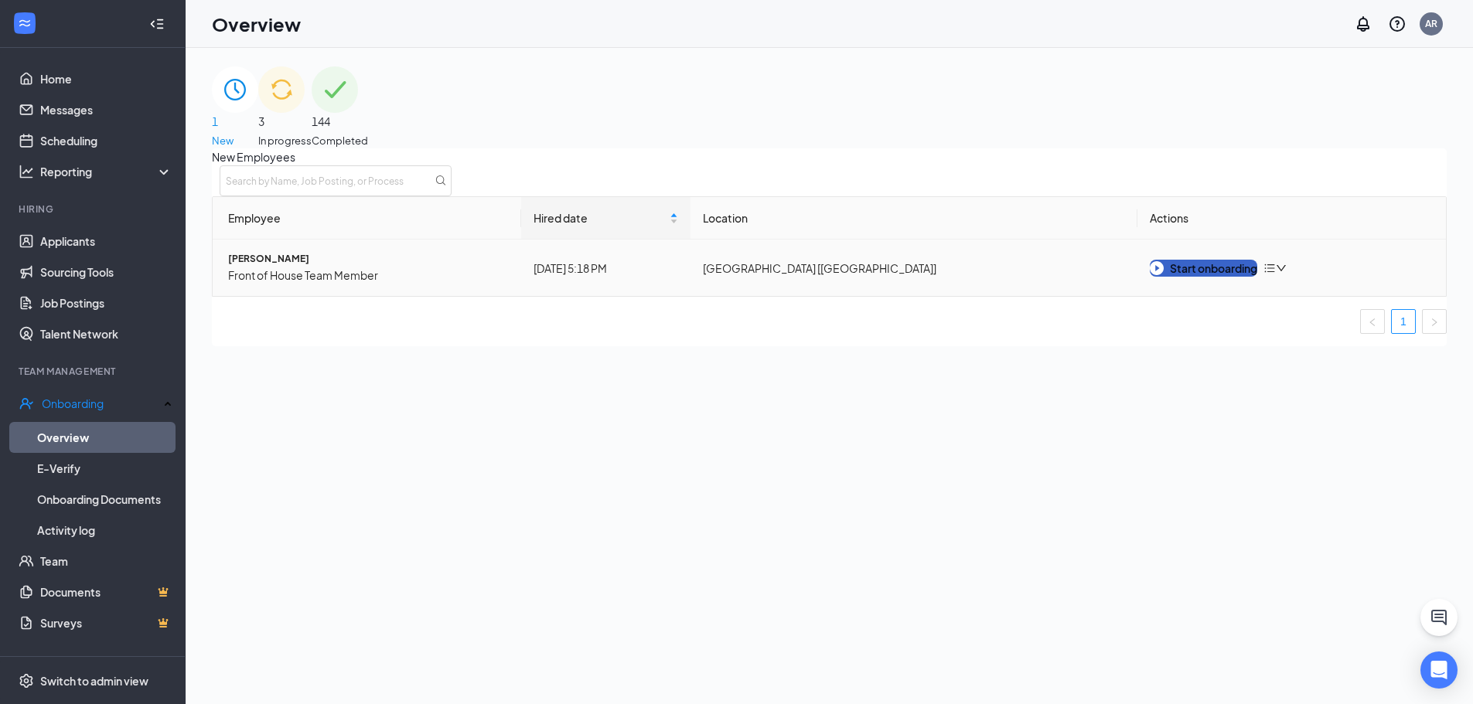
click at [1198, 277] on button "Start onboarding" at bounding box center [1203, 268] width 107 height 17
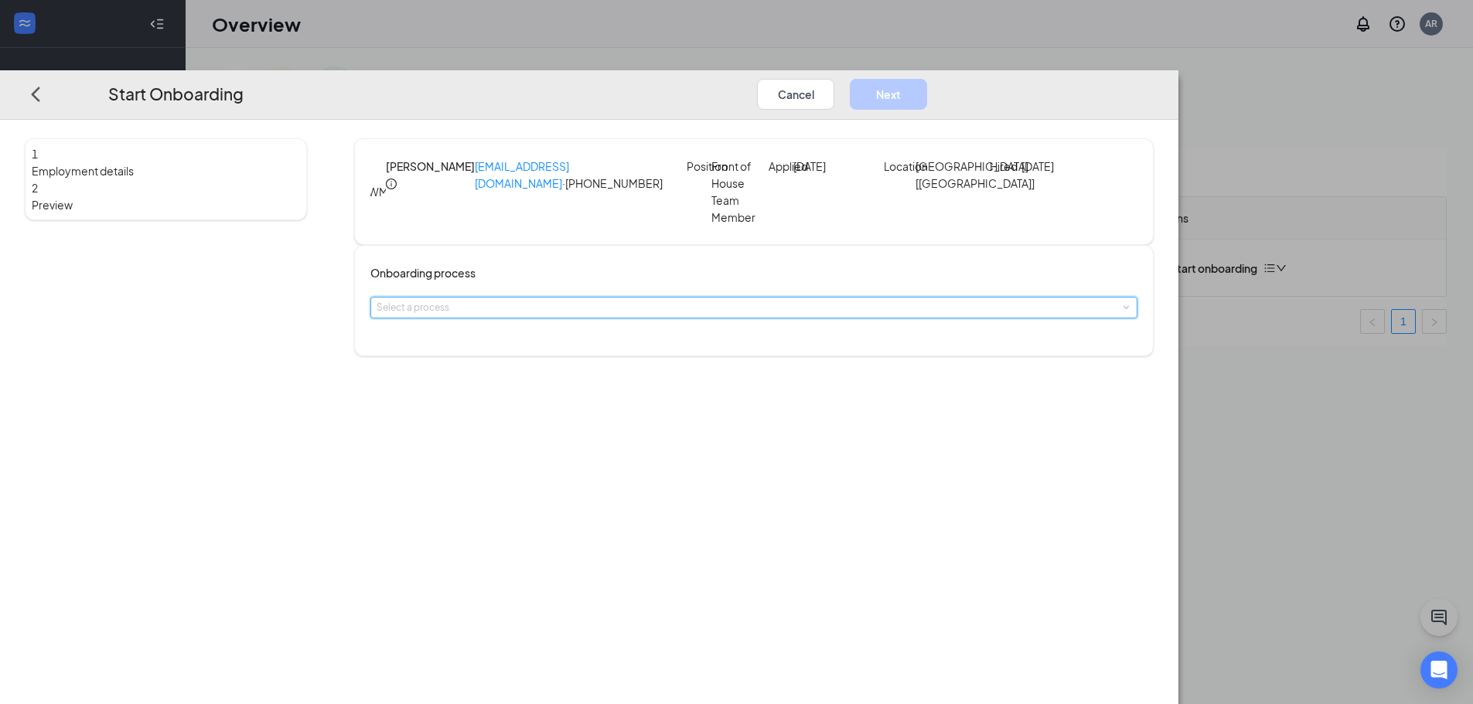
click at [626, 298] on div "Select a process" at bounding box center [753, 308] width 755 height 20
click at [642, 350] on span "Team Member Onboarding Process" at bounding box center [601, 345] width 155 height 12
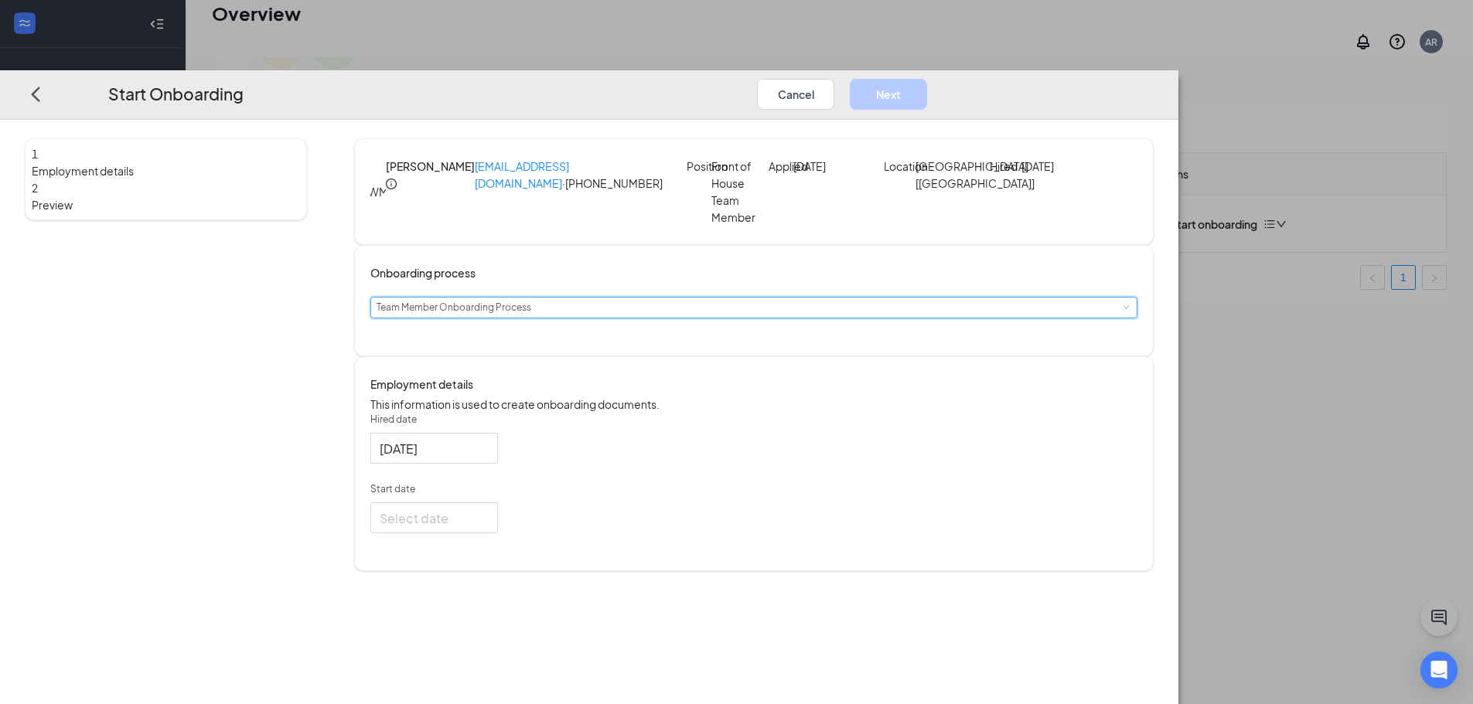
scroll to position [70, 0]
click at [486, 528] on input "Start date" at bounding box center [433, 518] width 106 height 19
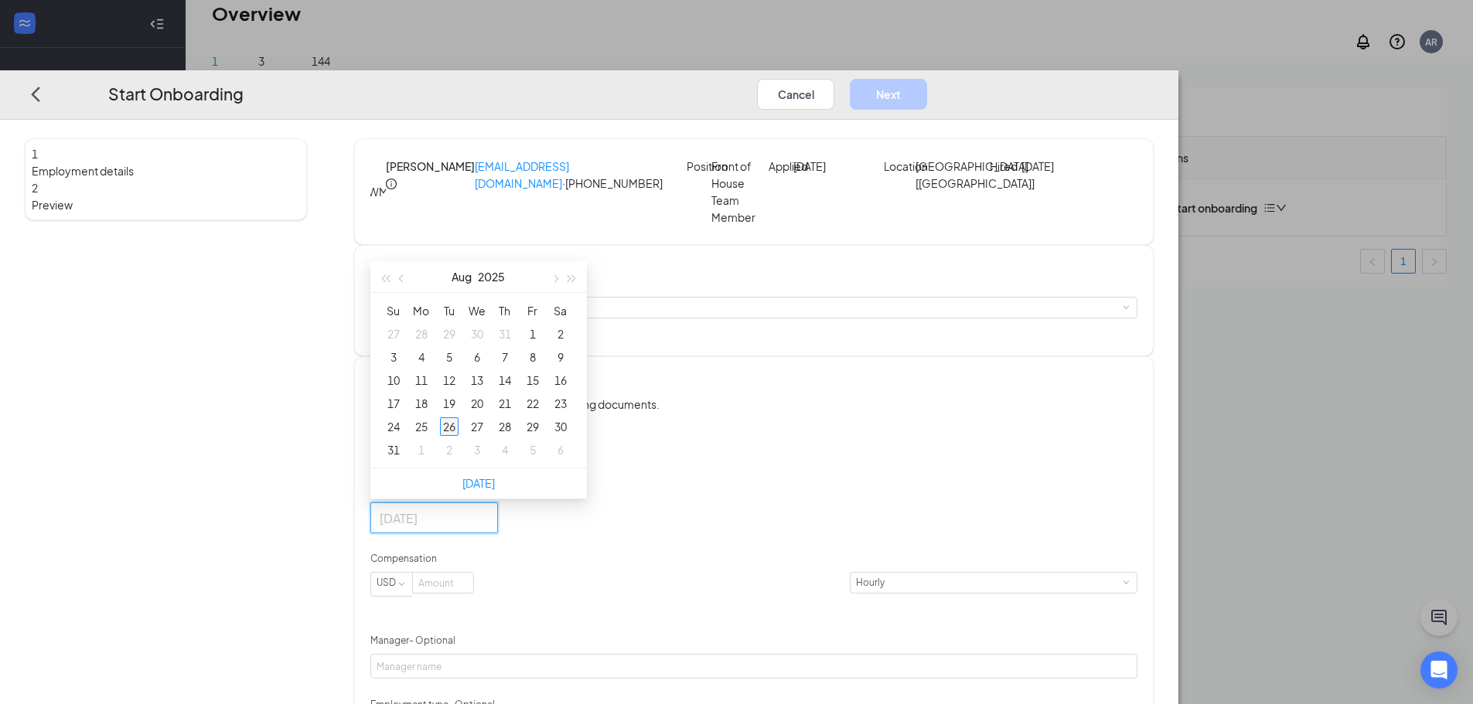
type input "[DATE]"
click at [458, 436] on div "26" at bounding box center [449, 426] width 19 height 19
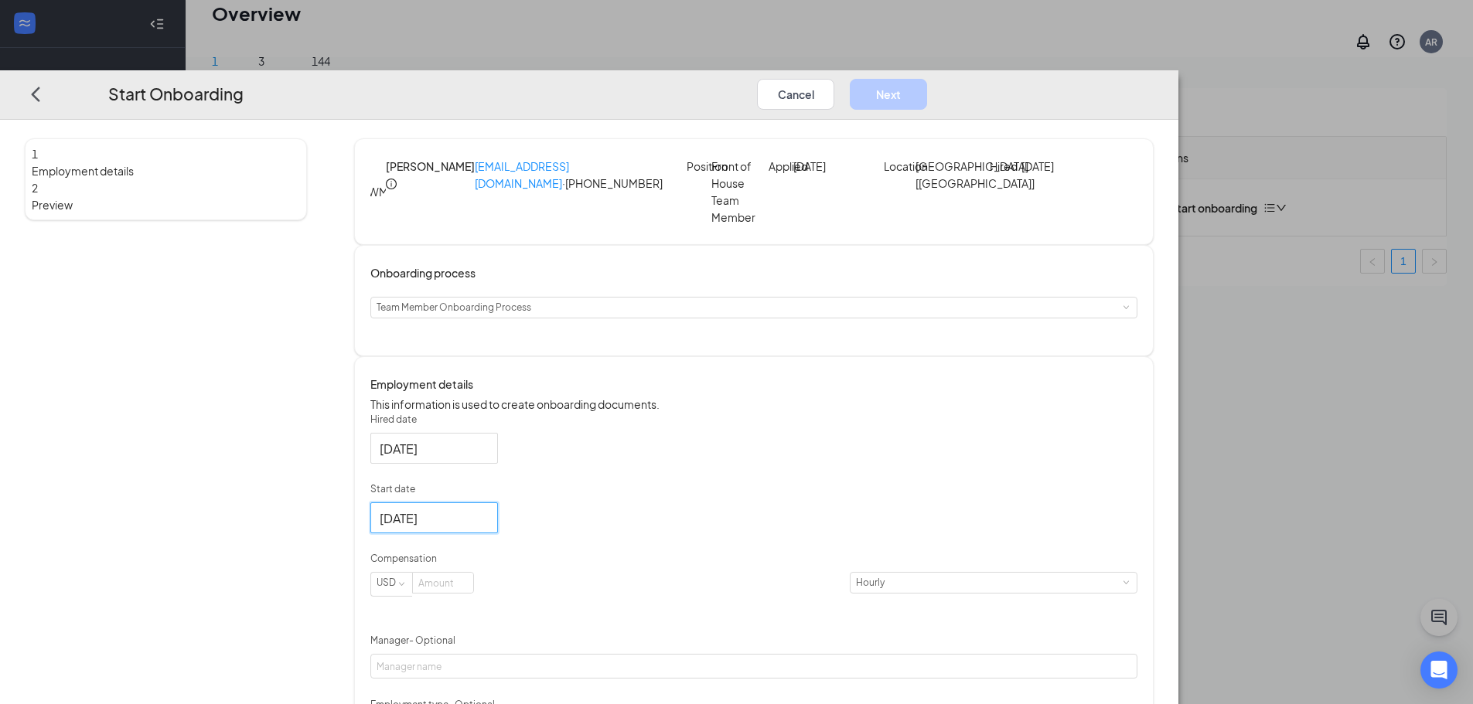
click at [746, 533] on div "[DATE]" at bounding box center [753, 518] width 767 height 31
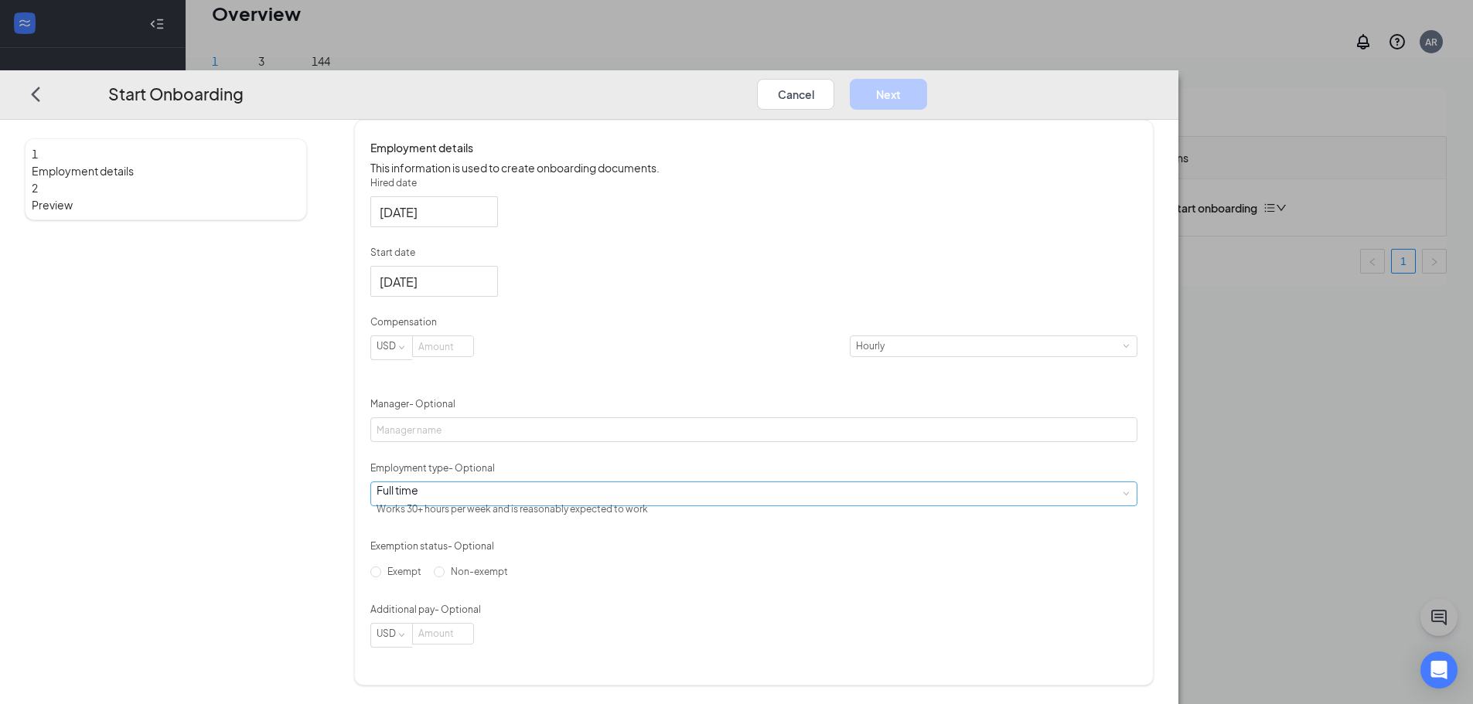
scroll to position [275, 0]
click at [473, 356] on input at bounding box center [443, 346] width 60 height 20
type input "10"
click at [990, 362] on div "Hired date [DATE] Start date [DATE] [DATE] Su Mo Tu We Th Fr Sa 27 28 29 30 31 …" at bounding box center [753, 412] width 767 height 472
click at [541, 488] on div "Full time" at bounding box center [511, 489] width 271 height 15
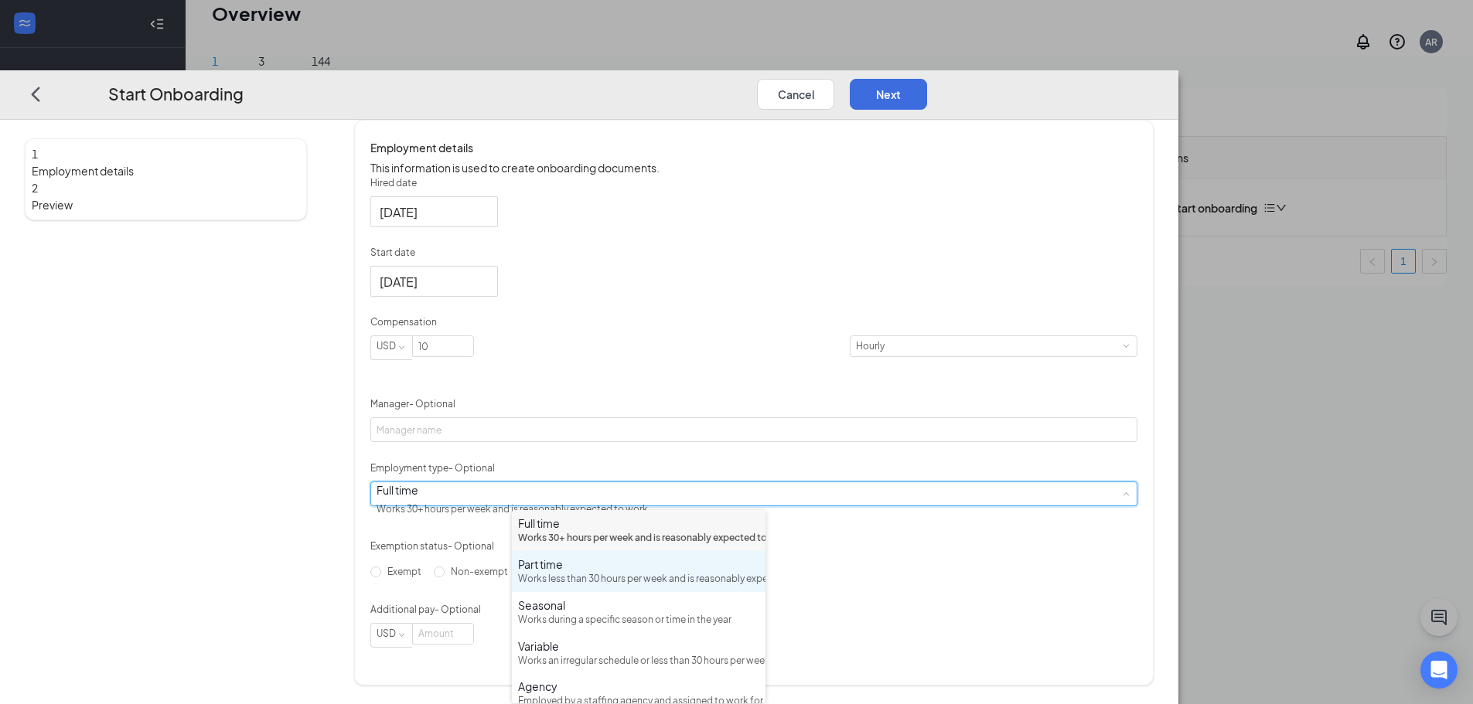
click at [584, 587] on div "Works less than 30 hours per week and is reasonably expected to work" at bounding box center [638, 579] width 241 height 15
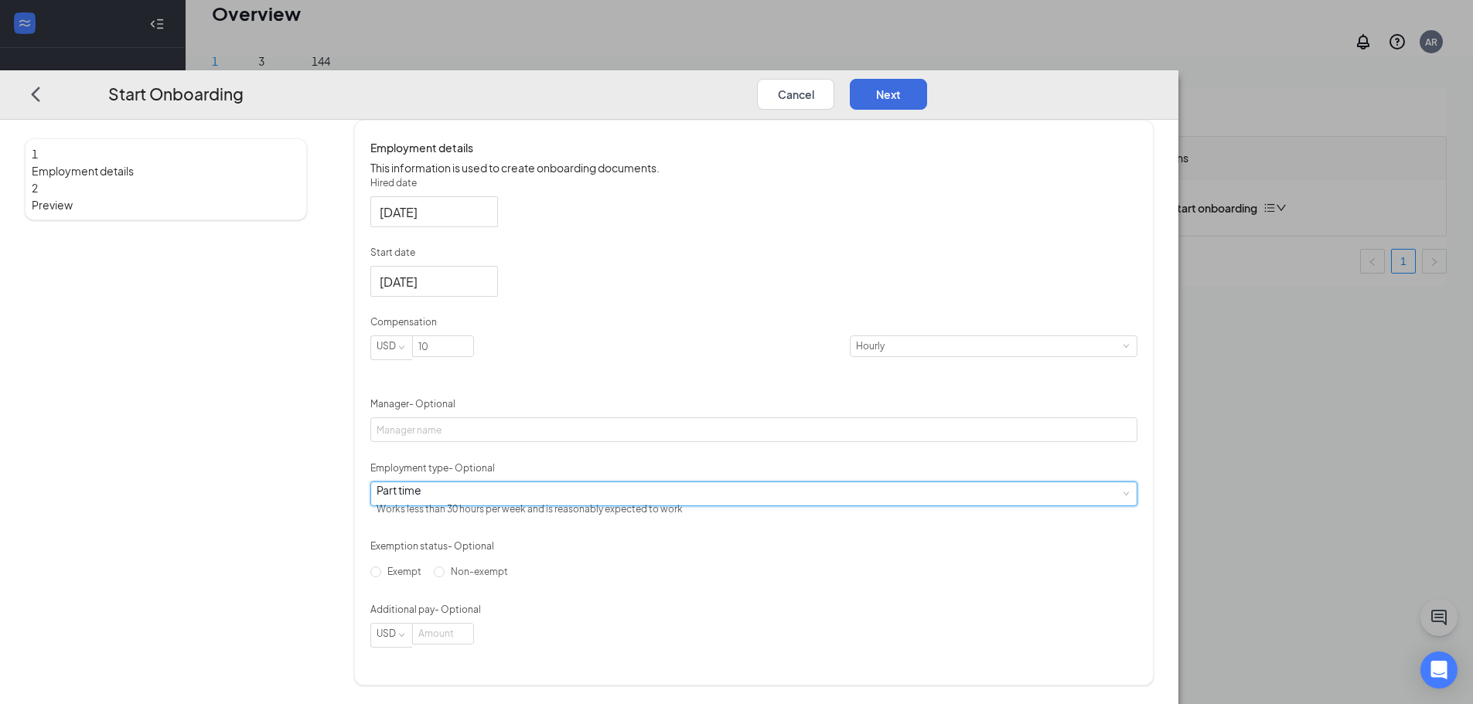
click at [821, 568] on div "Hired date [DATE] Start date [DATE] [DATE] Su Mo Tu We Th Fr Sa 27 28 29 30 31 …" at bounding box center [753, 412] width 767 height 472
click at [514, 577] on span "Non-exempt" at bounding box center [480, 572] width 70 height 12
click at [445, 577] on input "Non-exempt" at bounding box center [439, 572] width 11 height 11
radio input "true"
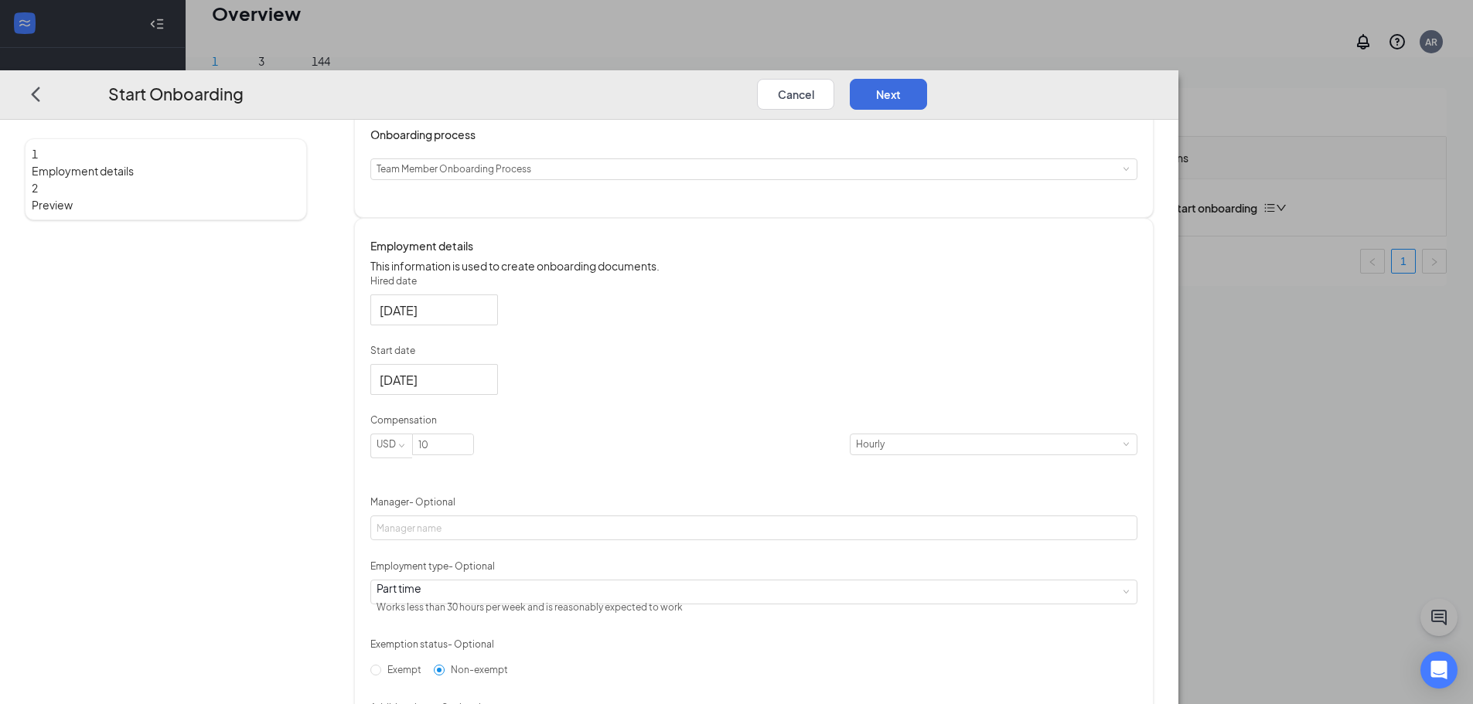
scroll to position [0, 0]
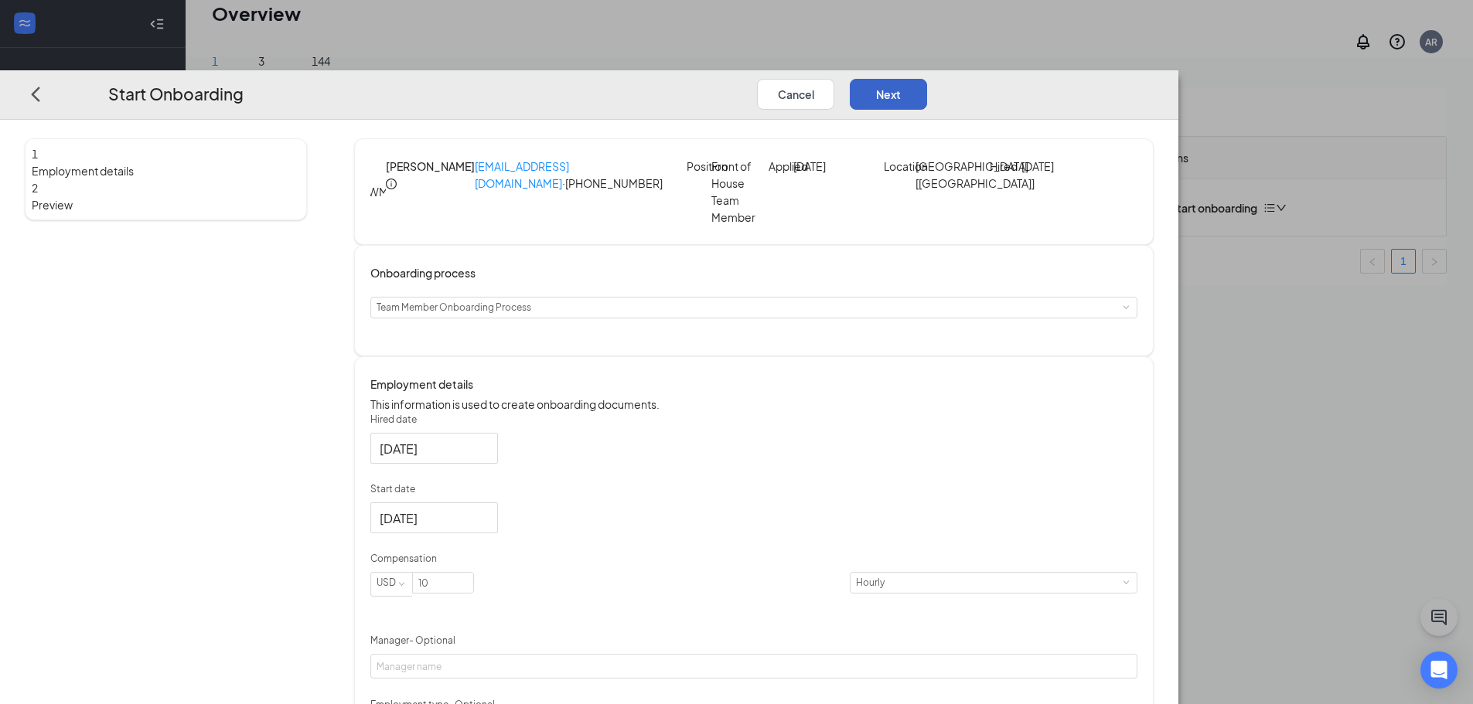
click at [927, 79] on button "Next" at bounding box center [888, 94] width 77 height 31
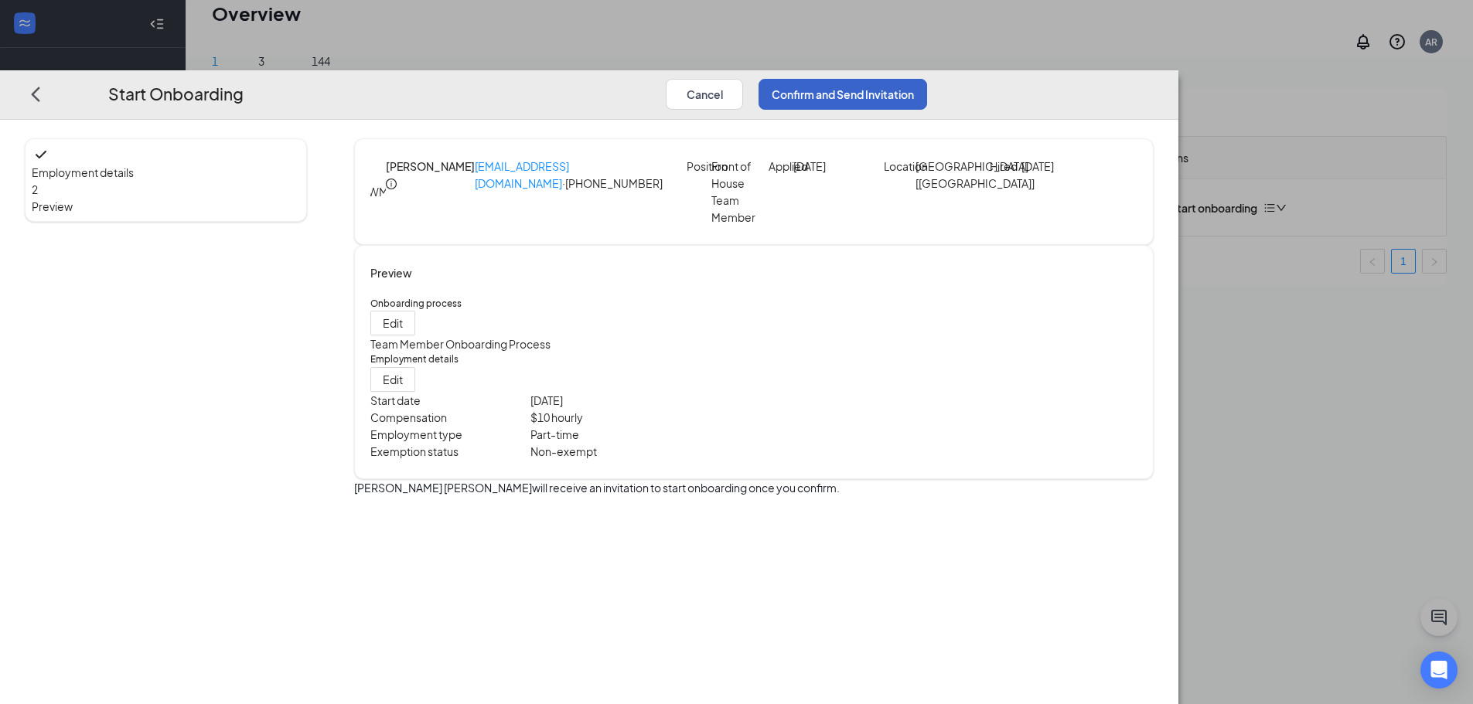
click at [927, 79] on button "Confirm and Send Invitation" at bounding box center [842, 94] width 169 height 31
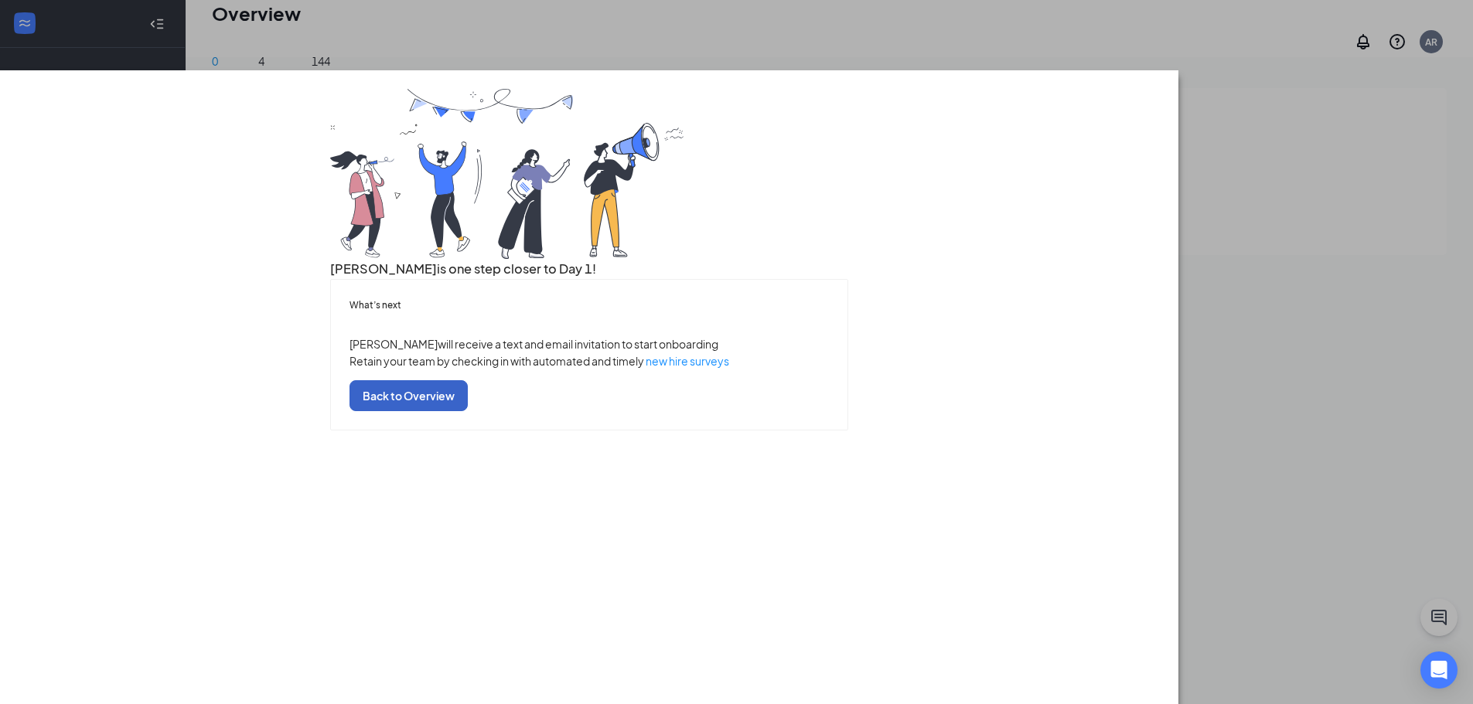
click at [468, 411] on button "Back to Overview" at bounding box center [408, 395] width 118 height 31
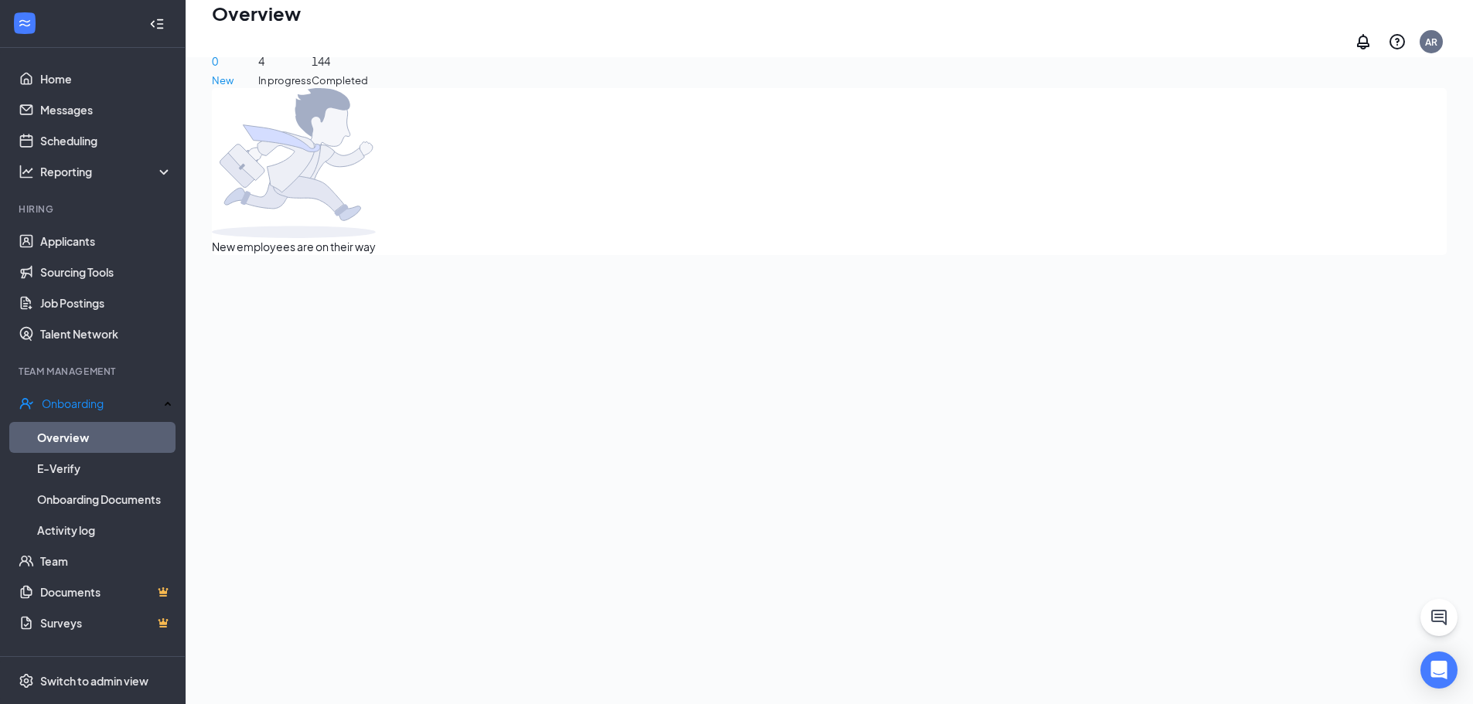
click at [312, 64] on span "4" at bounding box center [284, 61] width 53 height 17
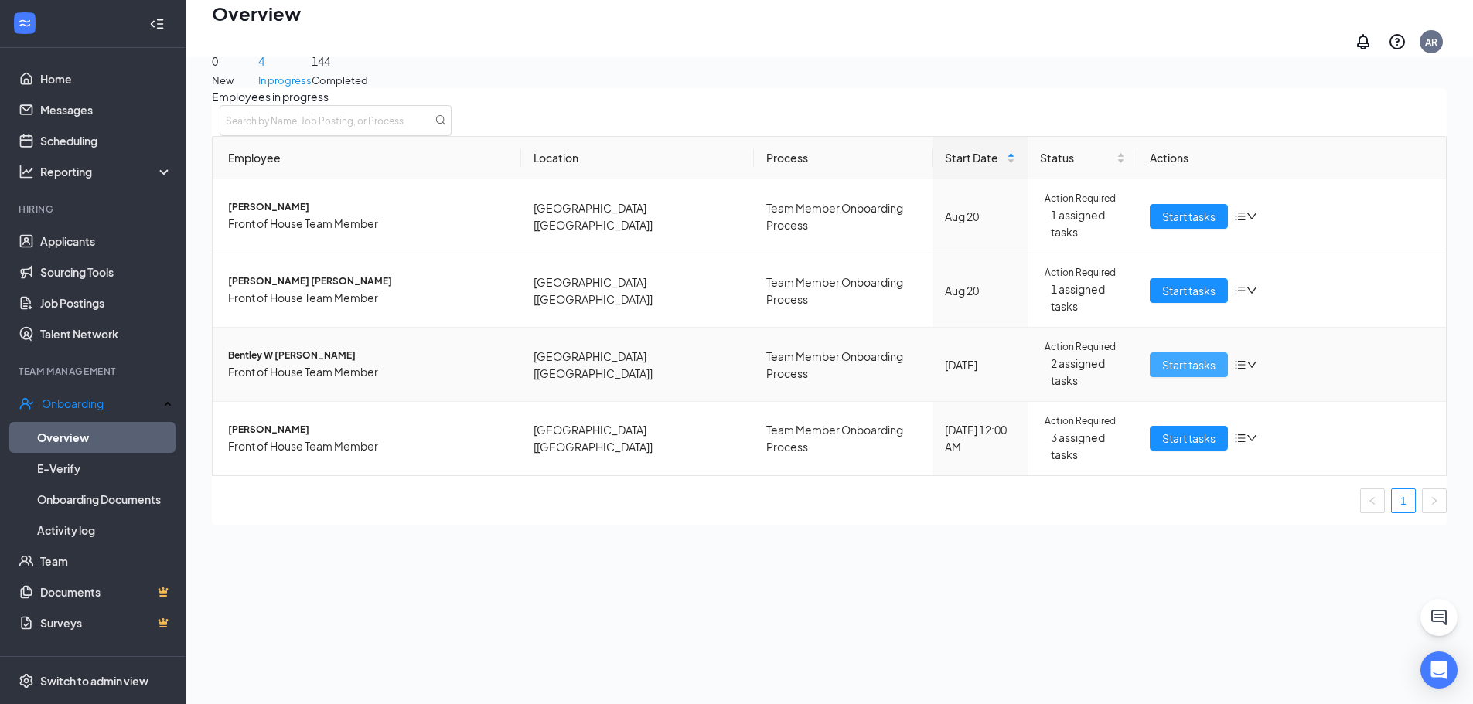
click at [1180, 356] on span "Start tasks" at bounding box center [1188, 364] width 53 height 17
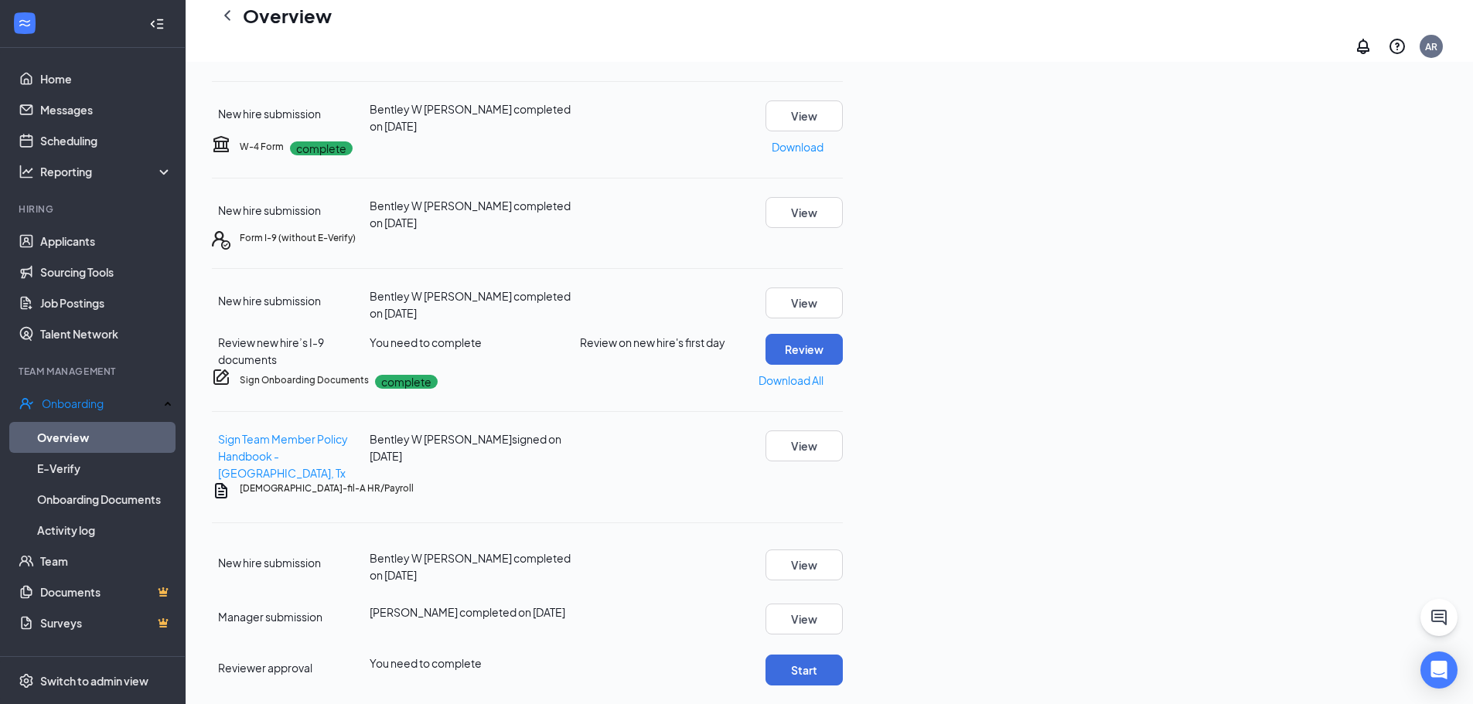
scroll to position [339, 0]
click at [843, 655] on button "Start" at bounding box center [803, 670] width 77 height 31
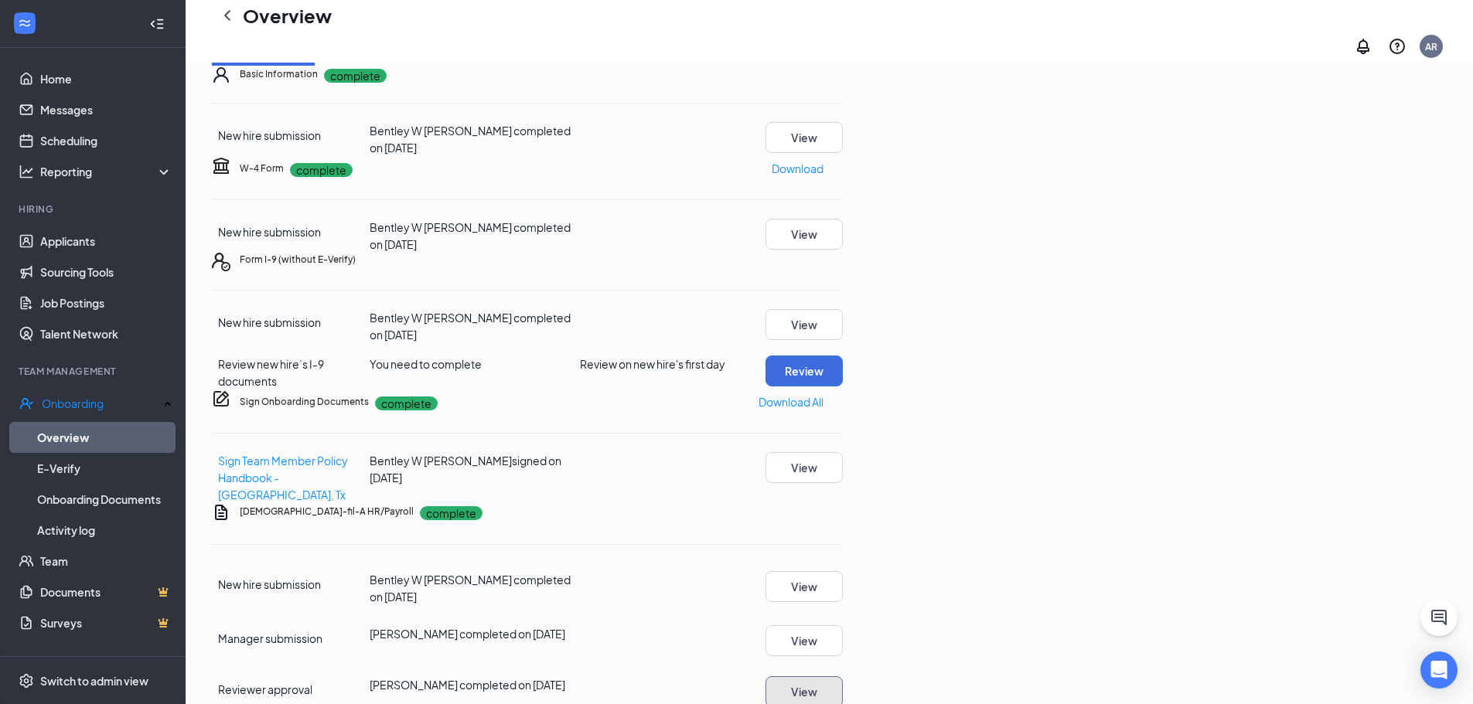
scroll to position [0, 0]
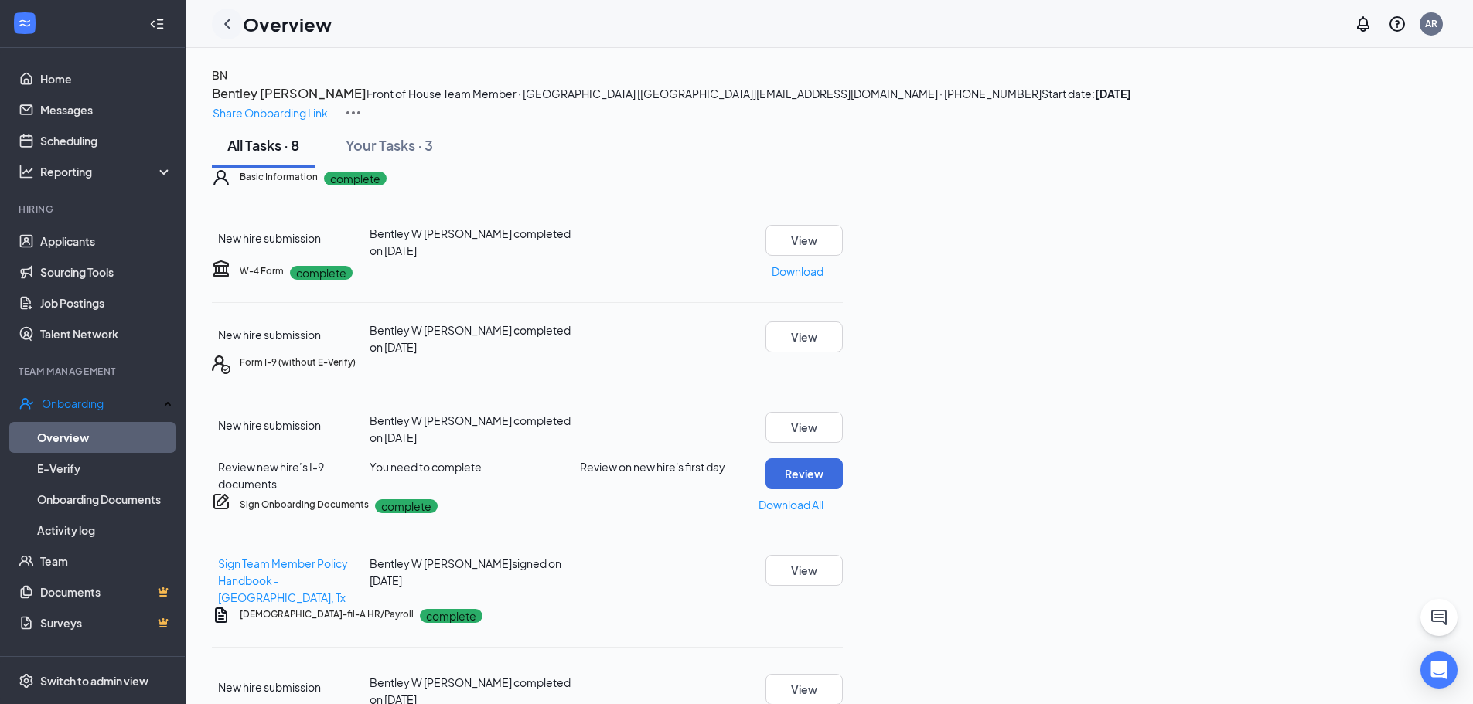
click at [224, 26] on icon "ChevronLeft" at bounding box center [227, 24] width 19 height 19
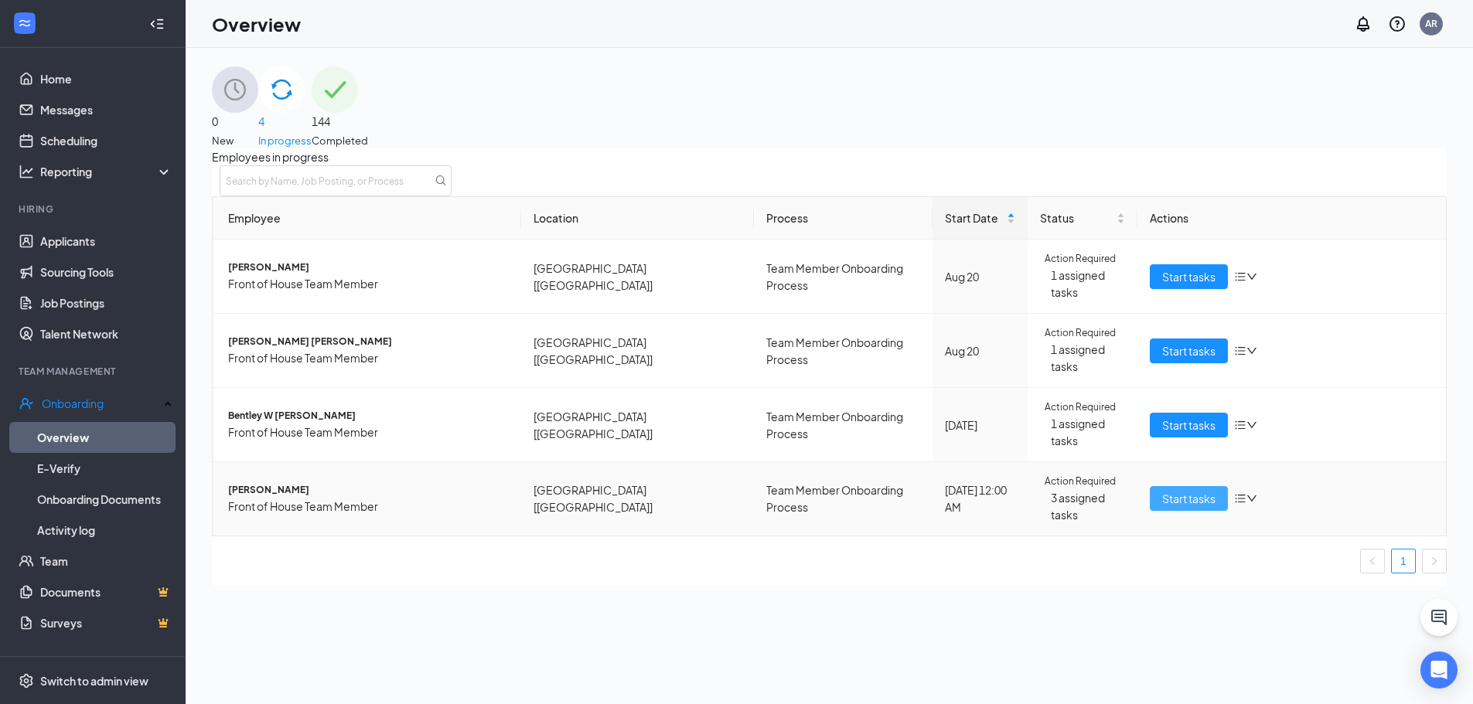
click at [1181, 490] on span "Start tasks" at bounding box center [1188, 498] width 53 height 17
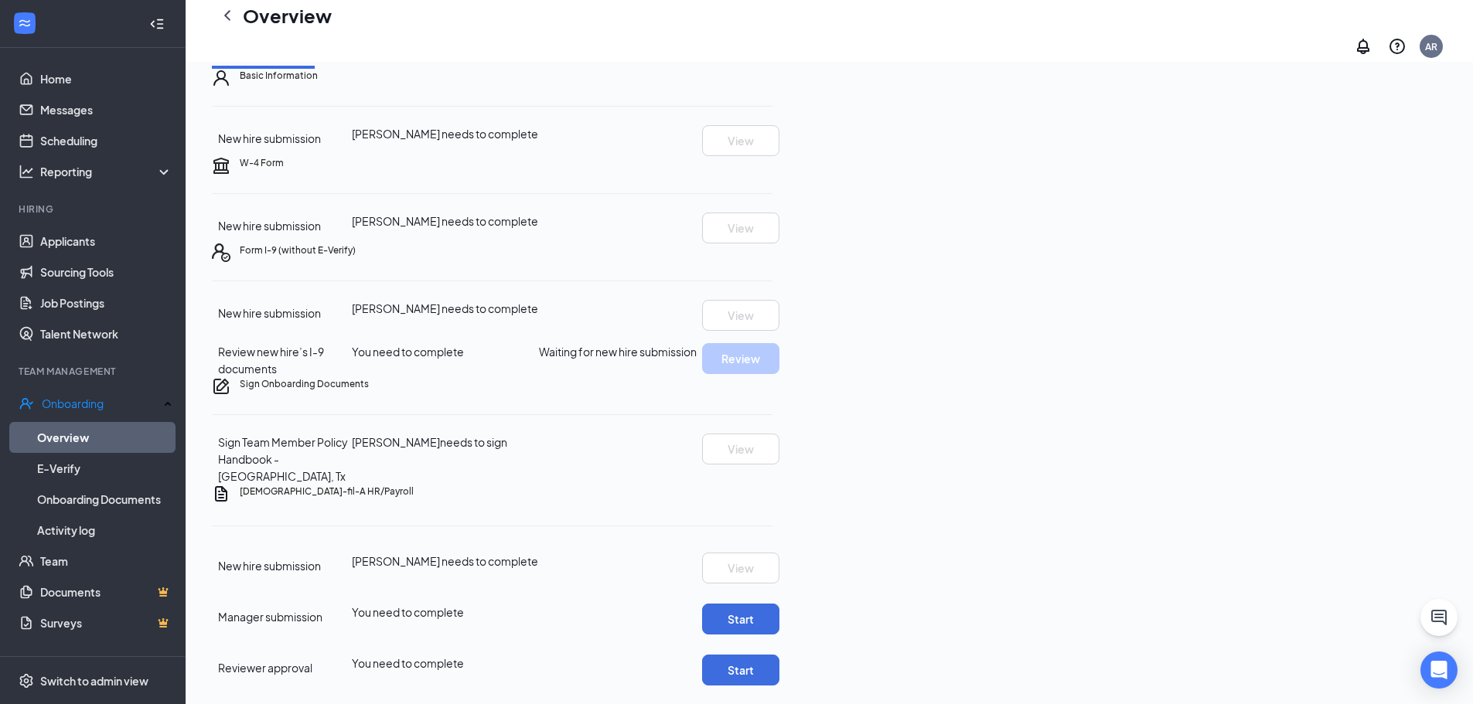
scroll to position [326, 0]
click at [779, 604] on button "Start" at bounding box center [740, 619] width 77 height 31
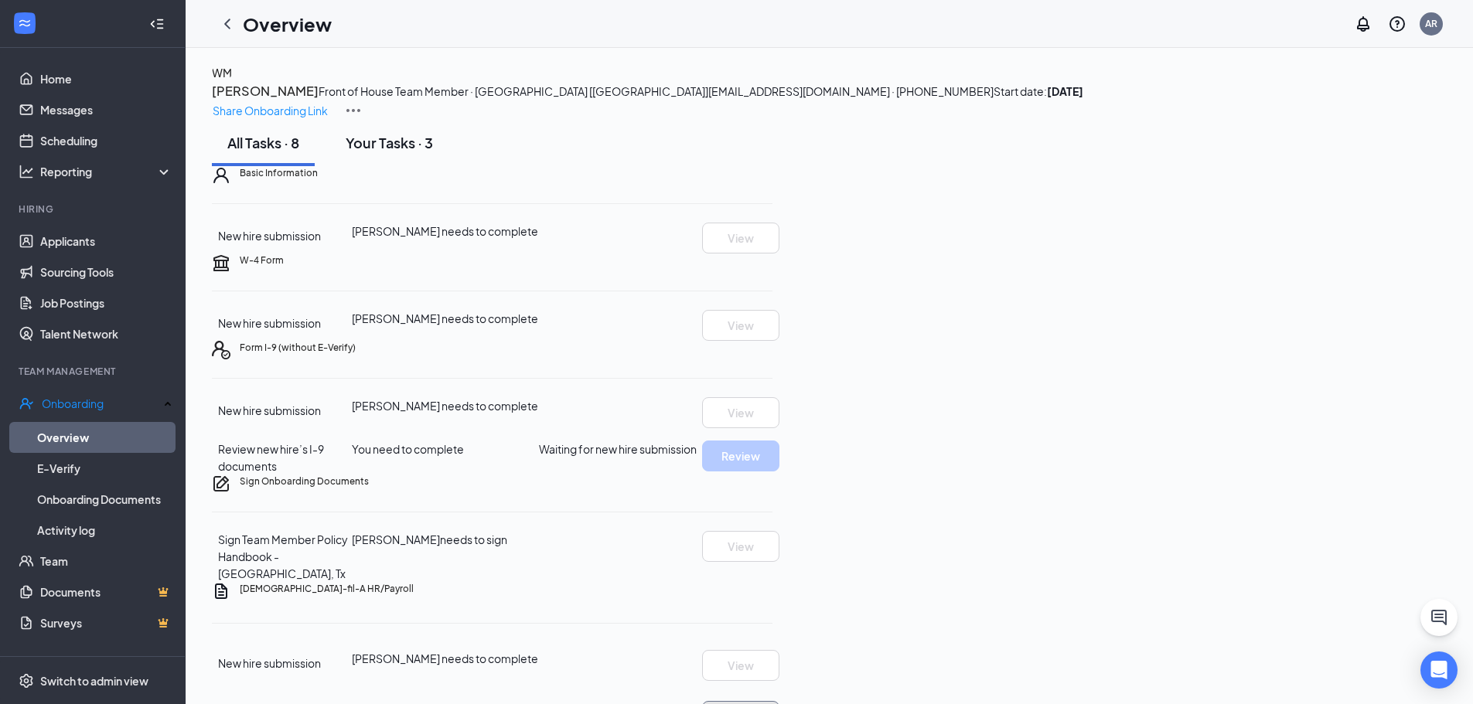
scroll to position [0, 0]
click at [220, 21] on icon "ChevronLeft" at bounding box center [227, 24] width 19 height 19
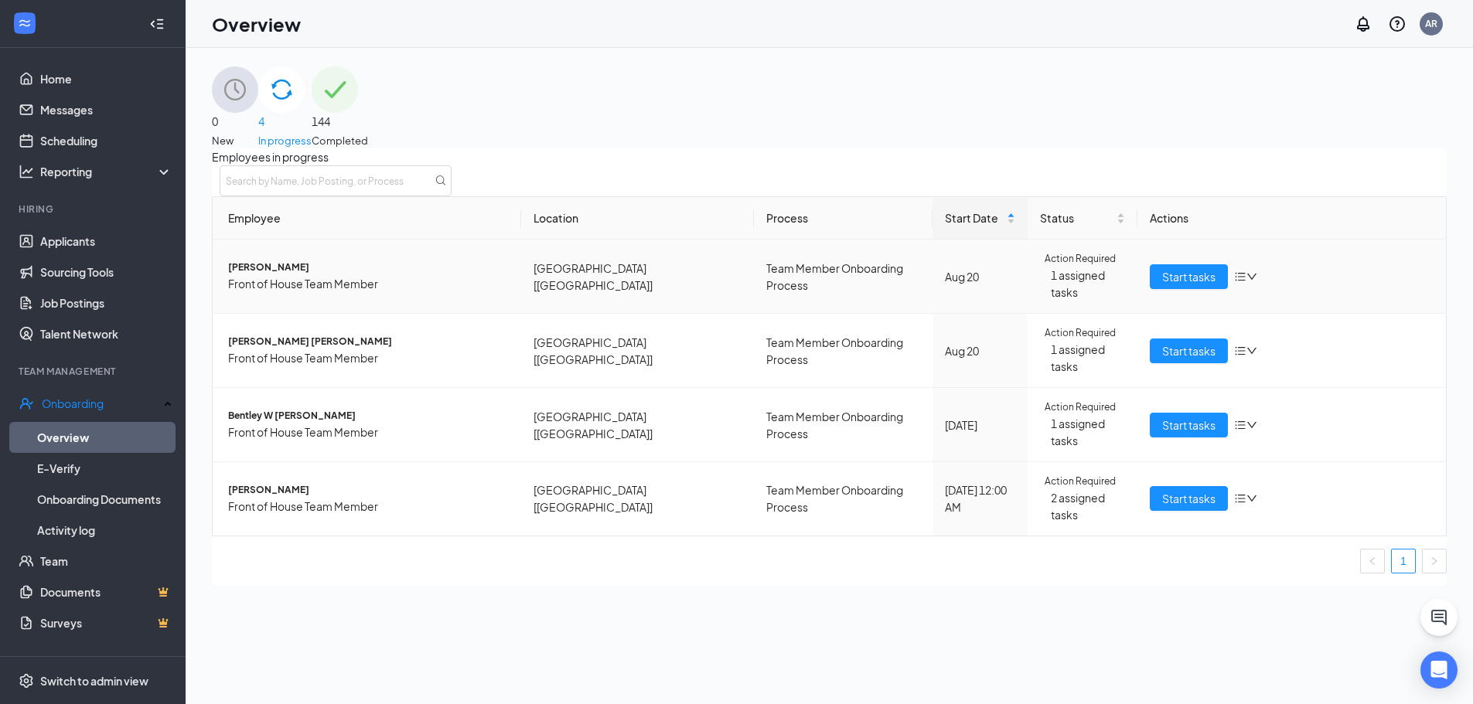
click at [291, 273] on span "[PERSON_NAME]" at bounding box center [368, 268] width 281 height 15
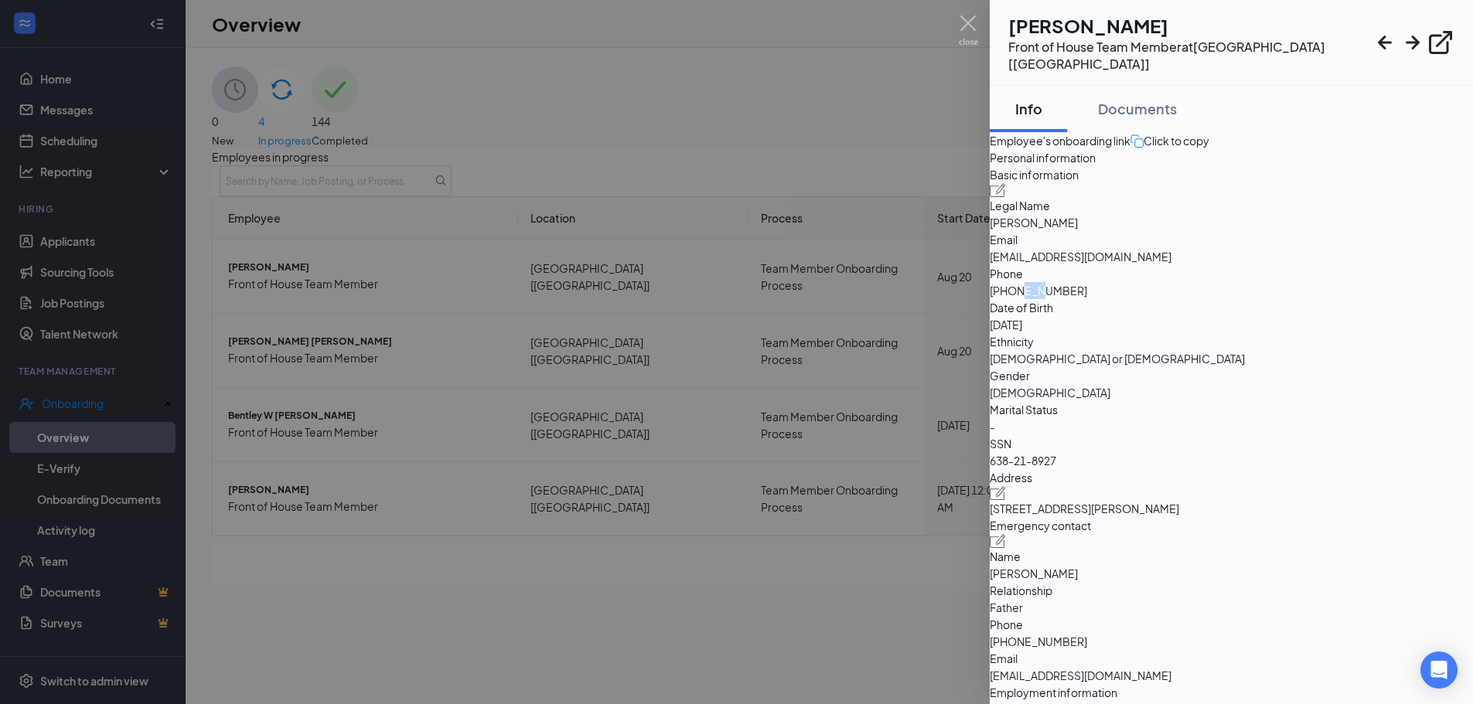
drag, startPoint x: 1255, startPoint y: 352, endPoint x: 1236, endPoint y: 354, distance: 18.7
click at [1236, 299] on span "[PHONE_NUMBER]" at bounding box center [1231, 290] width 483 height 17
click at [448, 565] on div at bounding box center [736, 352] width 1473 height 704
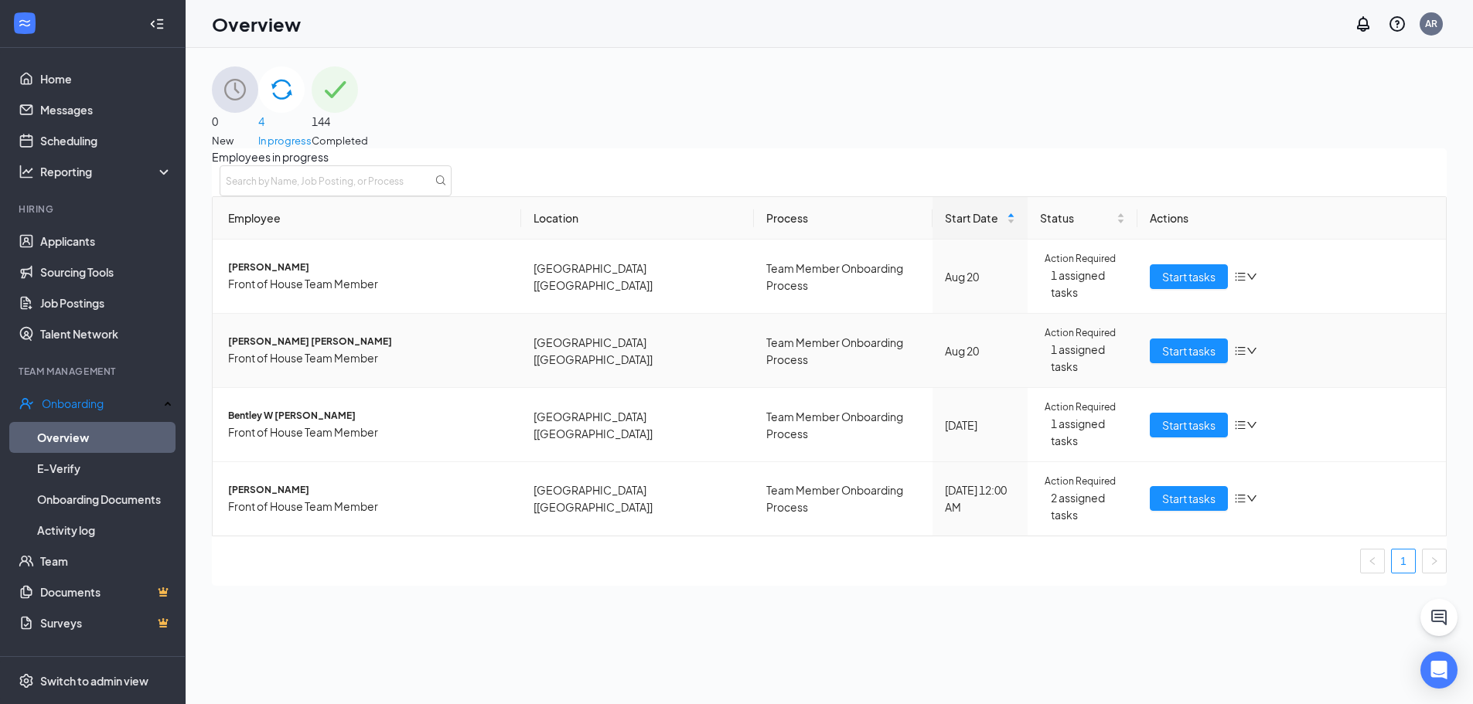
click at [304, 338] on span "[PERSON_NAME] [PERSON_NAME]" at bounding box center [368, 342] width 281 height 15
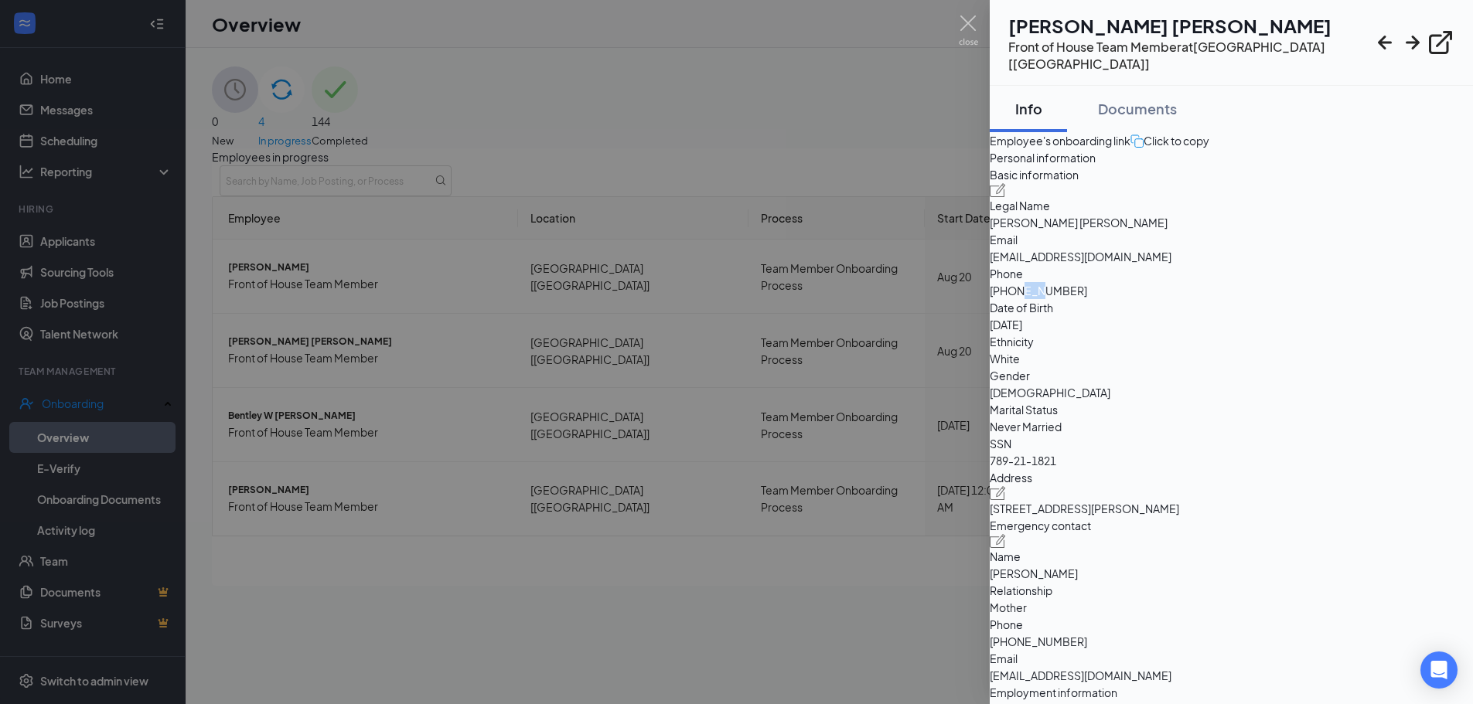
drag, startPoint x: 1255, startPoint y: 353, endPoint x: 1235, endPoint y: 356, distance: 21.1
click at [1235, 299] on span "[PHONE_NUMBER]" at bounding box center [1231, 290] width 483 height 17
click at [572, 486] on div at bounding box center [736, 352] width 1473 height 704
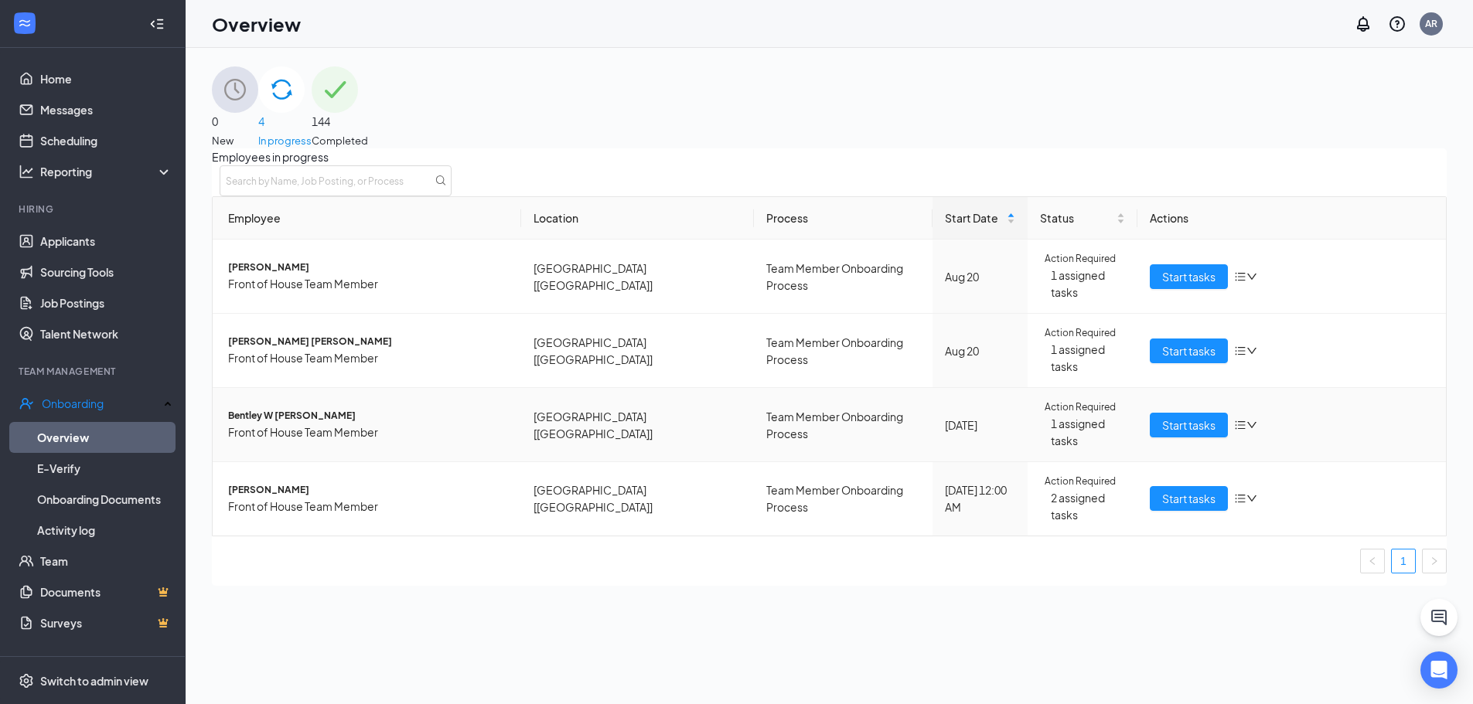
click at [275, 409] on span "Bentley W [PERSON_NAME]" at bounding box center [368, 416] width 281 height 15
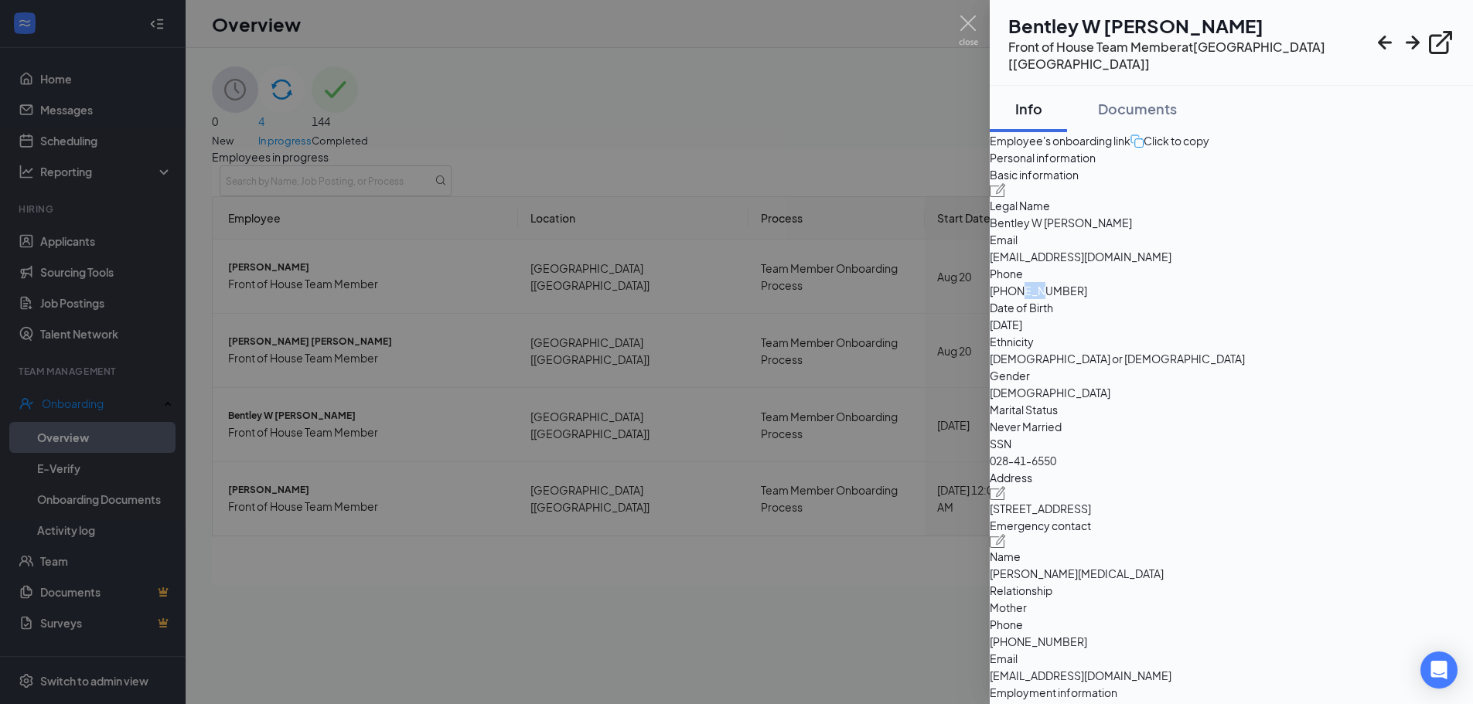
drag, startPoint x: 1253, startPoint y: 353, endPoint x: 1238, endPoint y: 356, distance: 15.6
click at [1238, 299] on span "[PHONE_NUMBER]" at bounding box center [1231, 290] width 483 height 17
click at [589, 571] on div at bounding box center [736, 352] width 1473 height 704
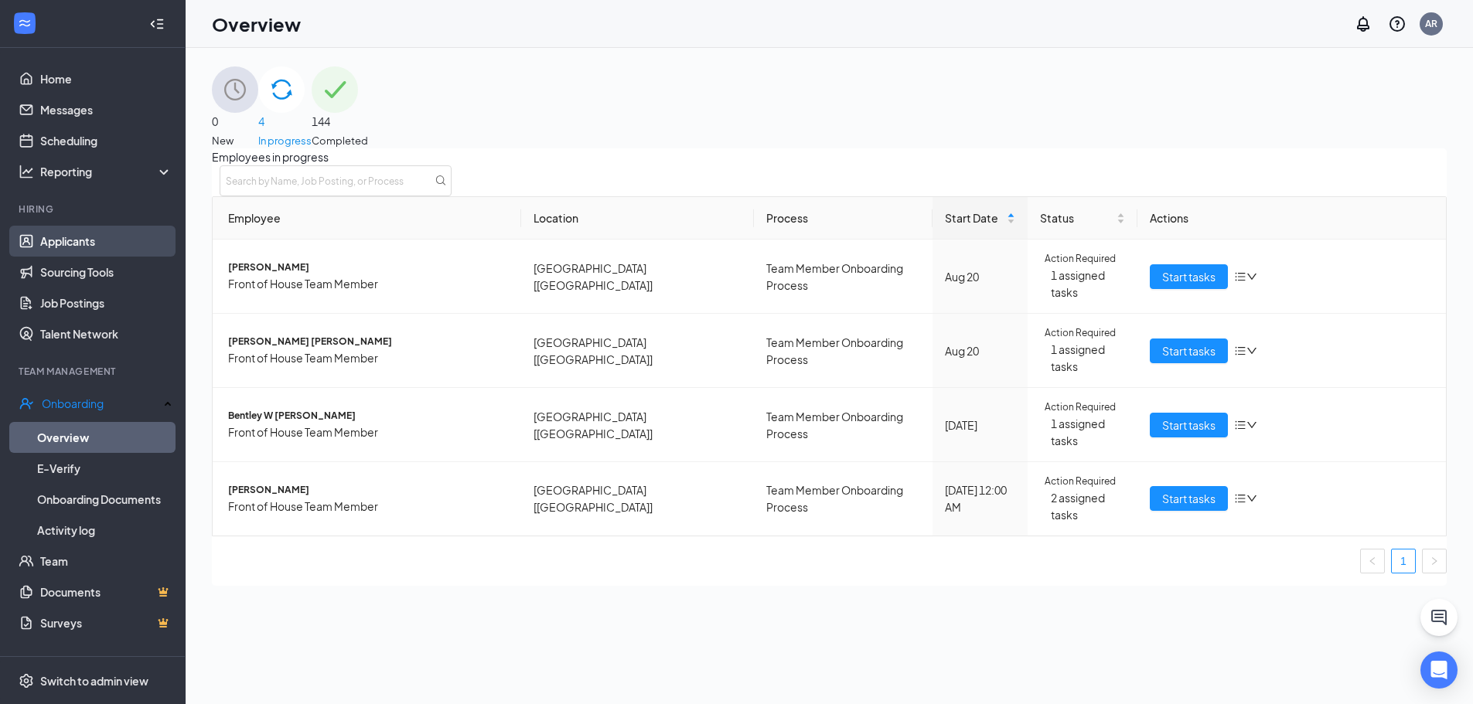
click at [104, 243] on link "Applicants" at bounding box center [106, 241] width 132 height 31
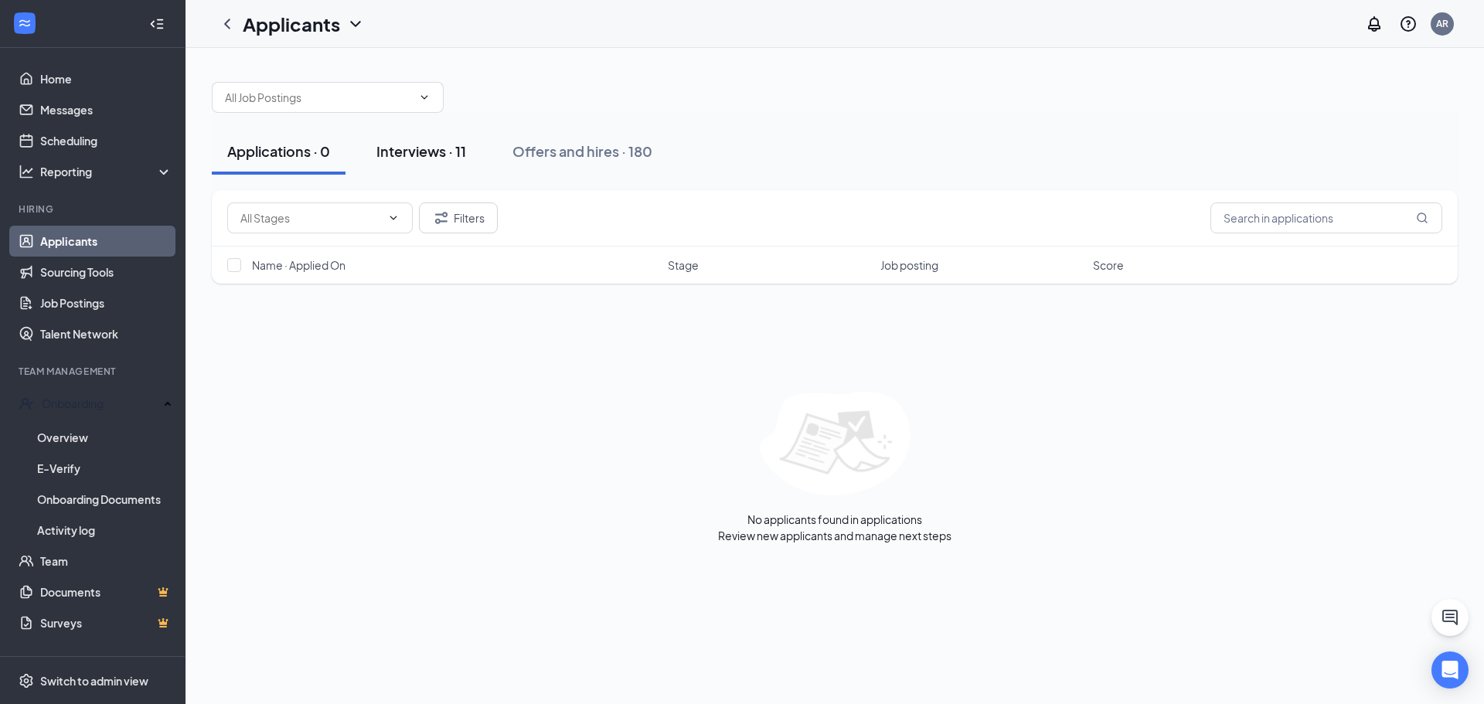
click at [405, 152] on div "Interviews · 11" at bounding box center [421, 150] width 90 height 19
